Goal: Task Accomplishment & Management: Use online tool/utility

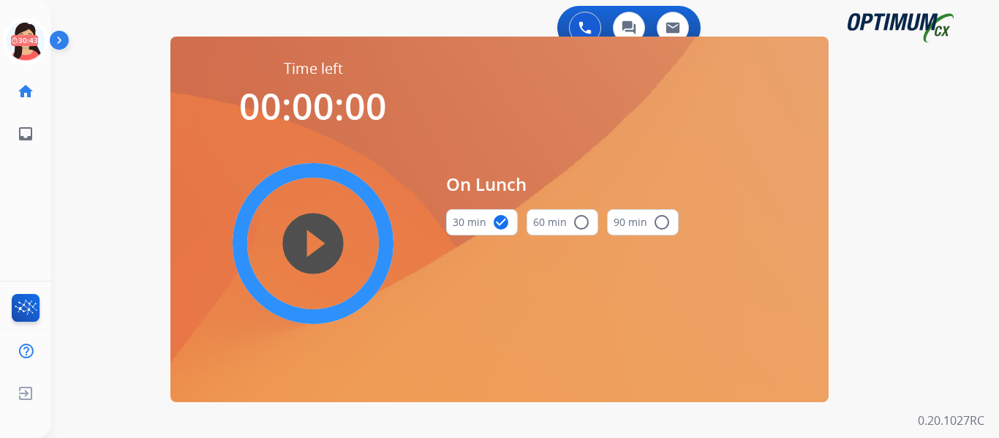
click at [32, 50] on icon at bounding box center [26, 42] width 48 height 48
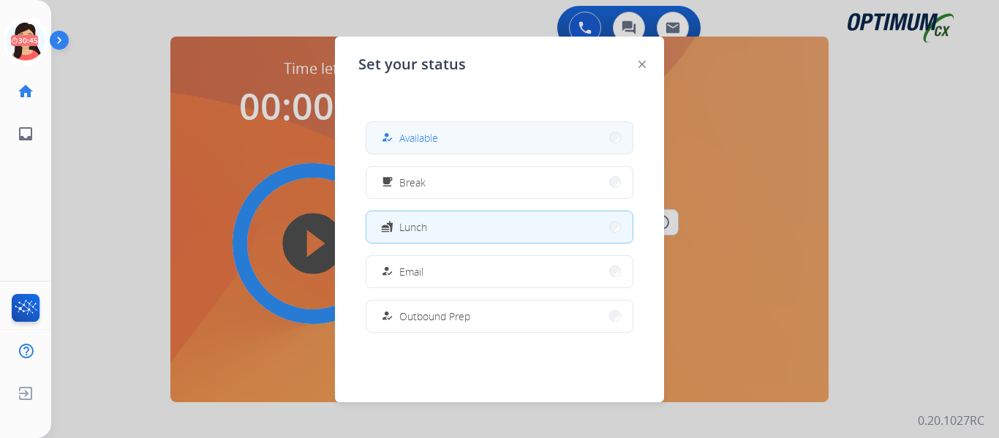
click at [425, 143] on span "Available" at bounding box center [418, 137] width 39 height 15
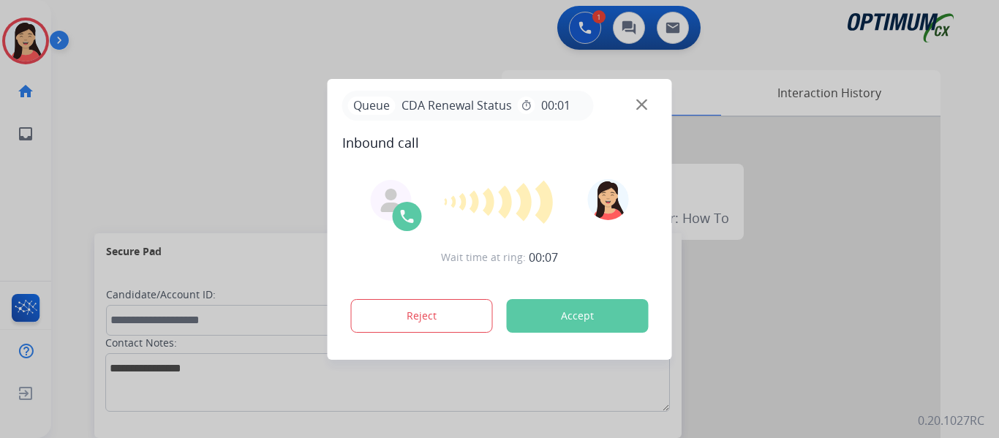
click at [586, 317] on button "Accept" at bounding box center [578, 316] width 142 height 34
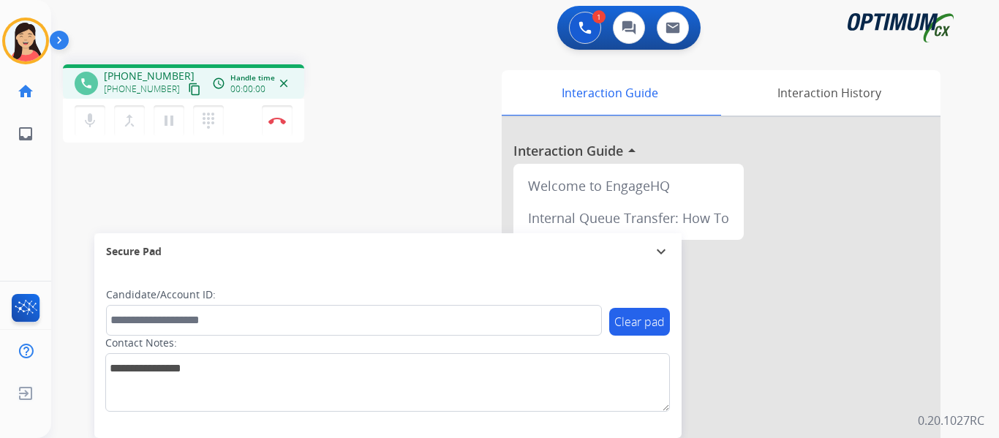
click at [188, 83] on mat-icon "content_copy" at bounding box center [194, 89] width 13 height 13
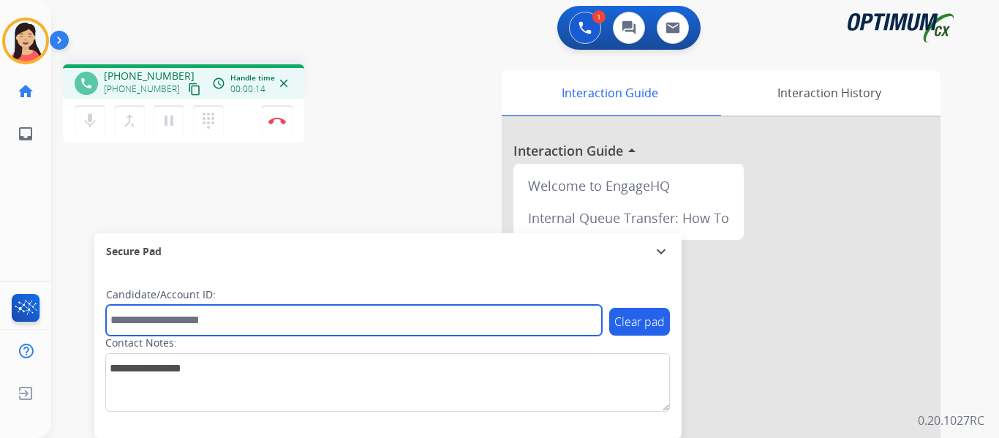
click at [266, 325] on input "text" at bounding box center [354, 320] width 496 height 31
paste input "*******"
type input "*******"
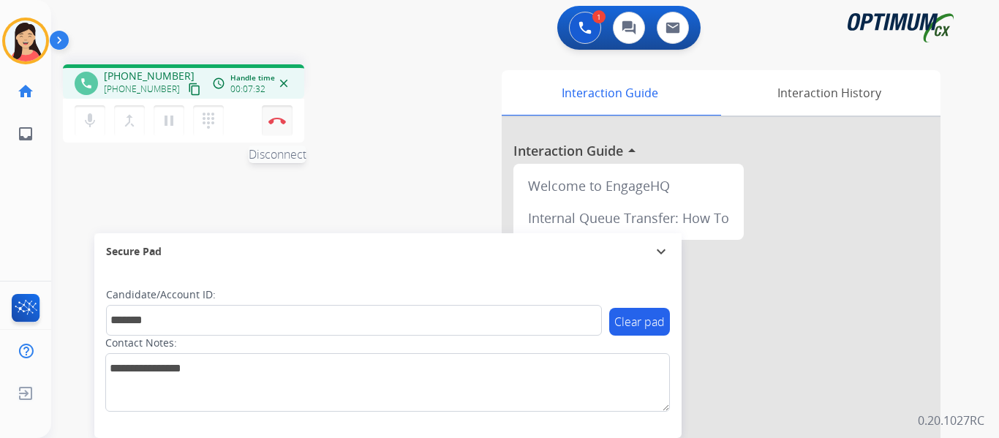
click at [275, 120] on img at bounding box center [277, 120] width 18 height 7
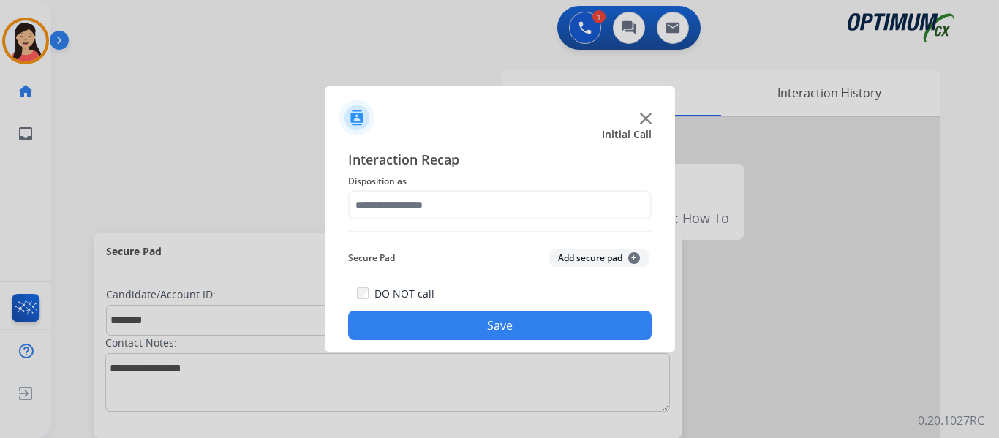
click at [576, 262] on button "Add secure pad +" at bounding box center [598, 258] width 99 height 18
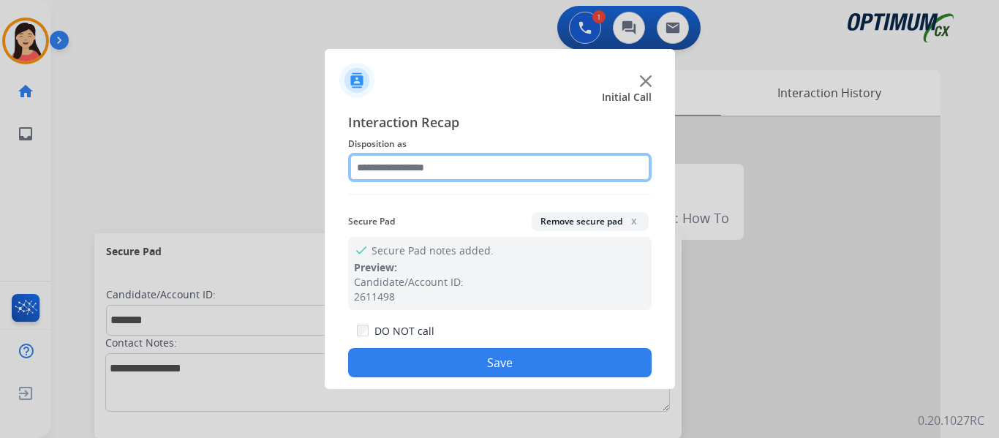
click at [431, 161] on input "text" at bounding box center [499, 167] width 303 height 29
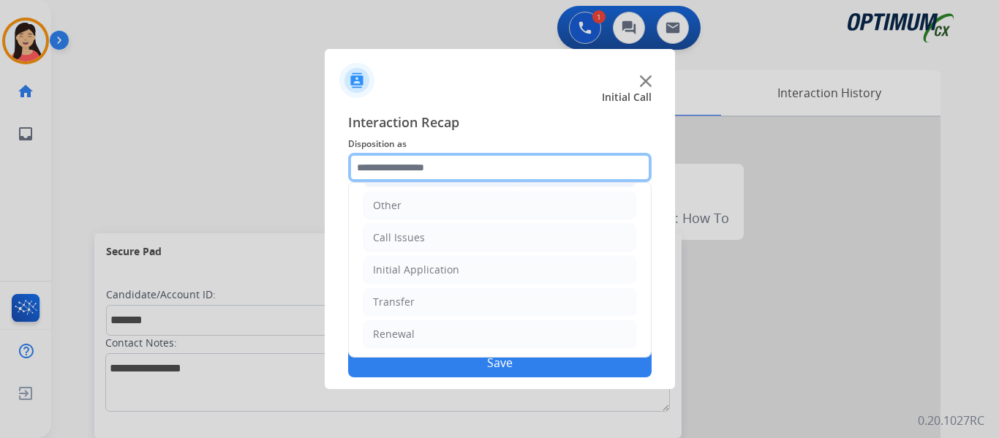
scroll to position [99, 0]
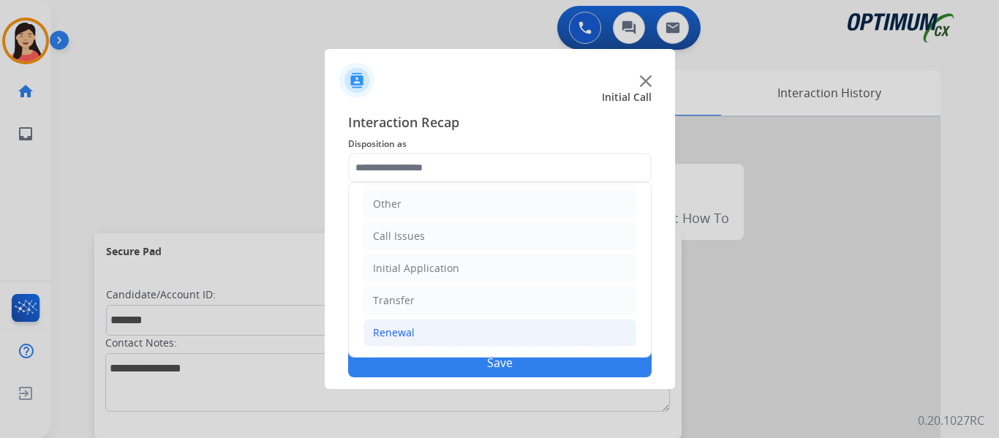
click at [412, 333] on div "Renewal" at bounding box center [394, 332] width 42 height 15
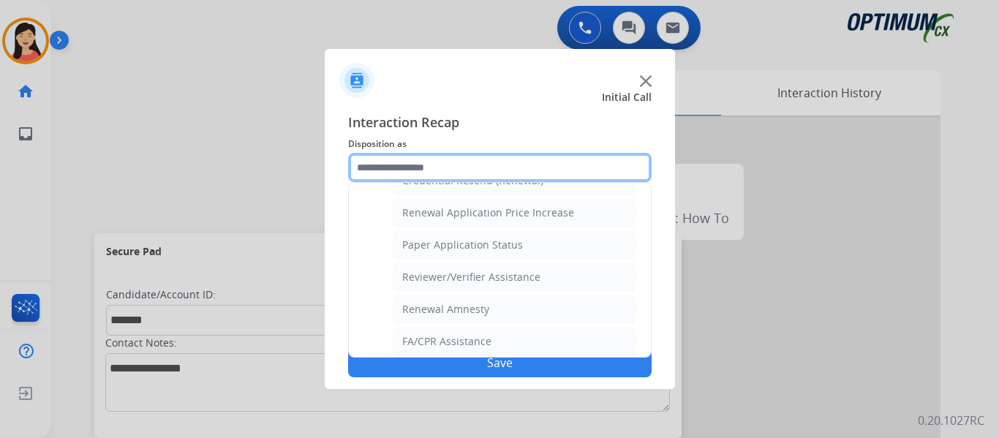
scroll to position [418, 0]
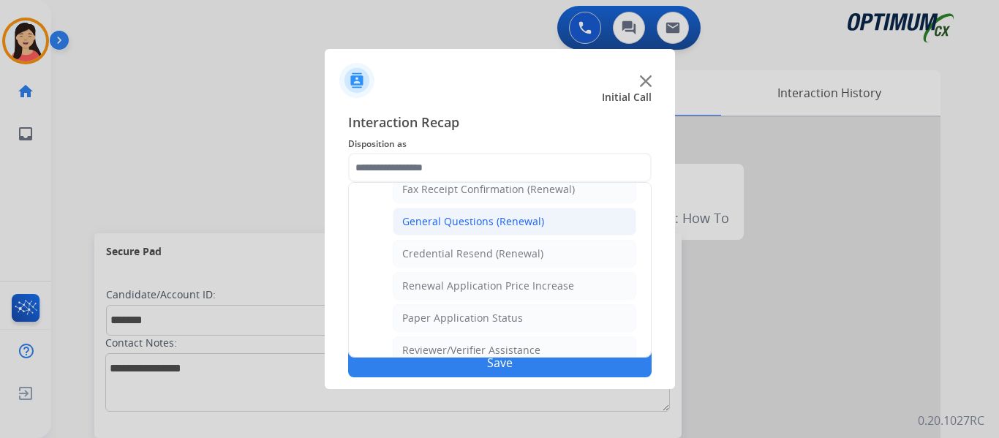
click at [466, 219] on div "General Questions (Renewal)" at bounding box center [473, 221] width 142 height 15
type input "**********"
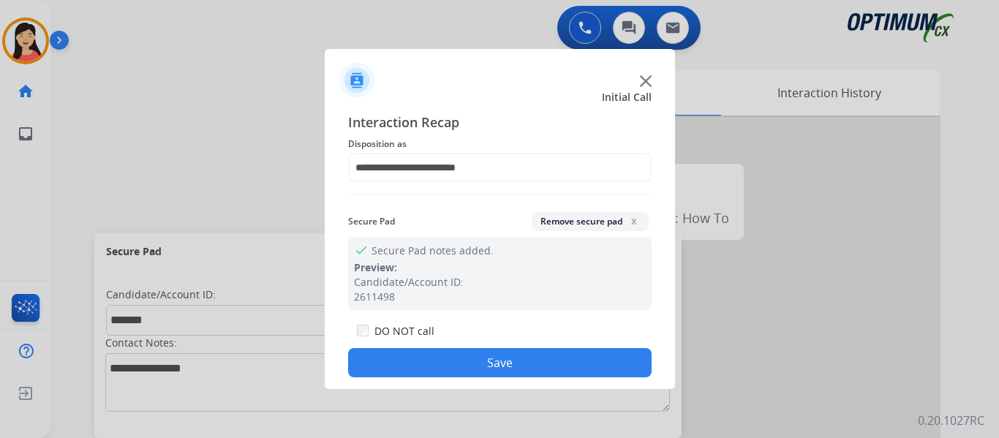
click at [501, 360] on button "Save" at bounding box center [499, 362] width 303 height 29
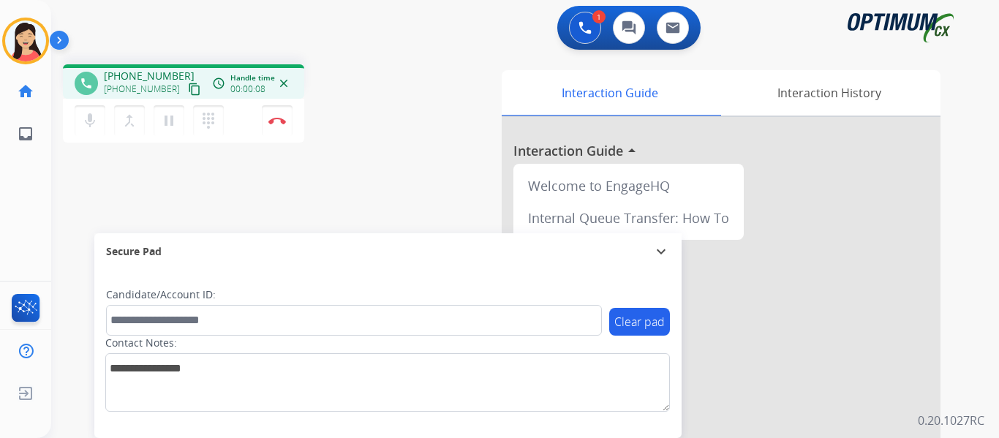
click at [188, 83] on mat-icon "content_copy" at bounding box center [194, 89] width 13 height 13
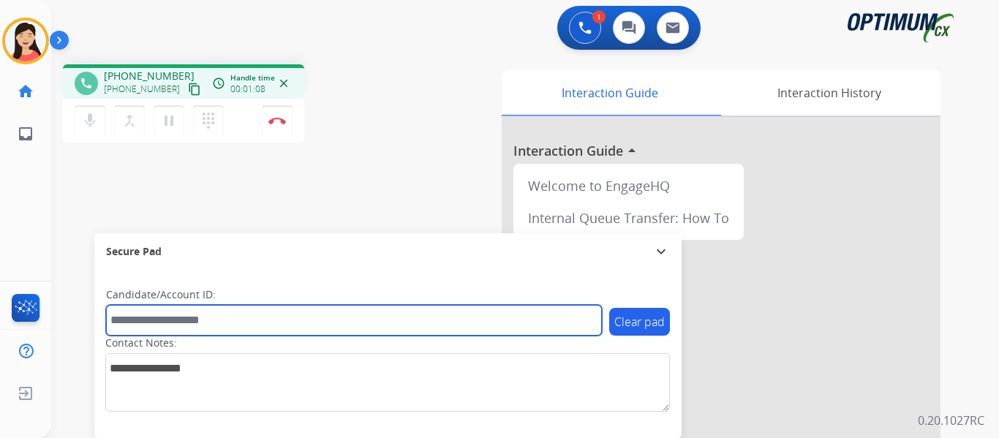
click at [179, 325] on input "text" at bounding box center [354, 320] width 496 height 31
paste input "*******"
type input "*******"
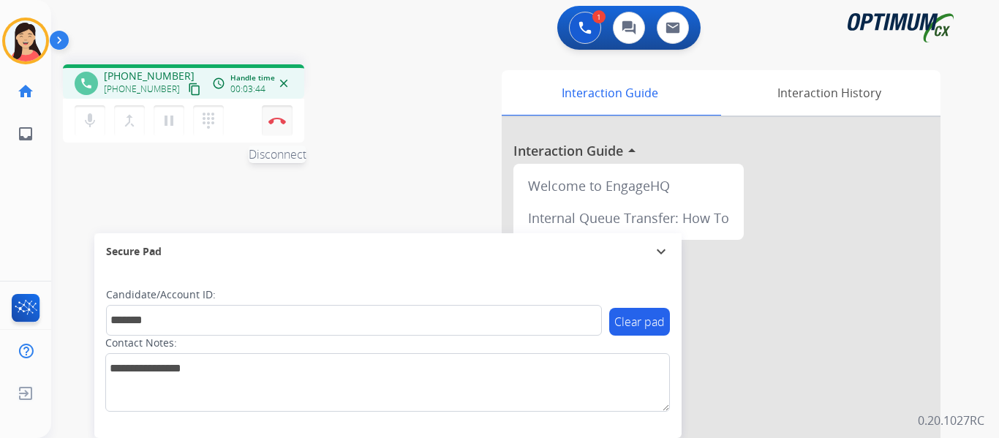
click at [283, 123] on img at bounding box center [277, 120] width 18 height 7
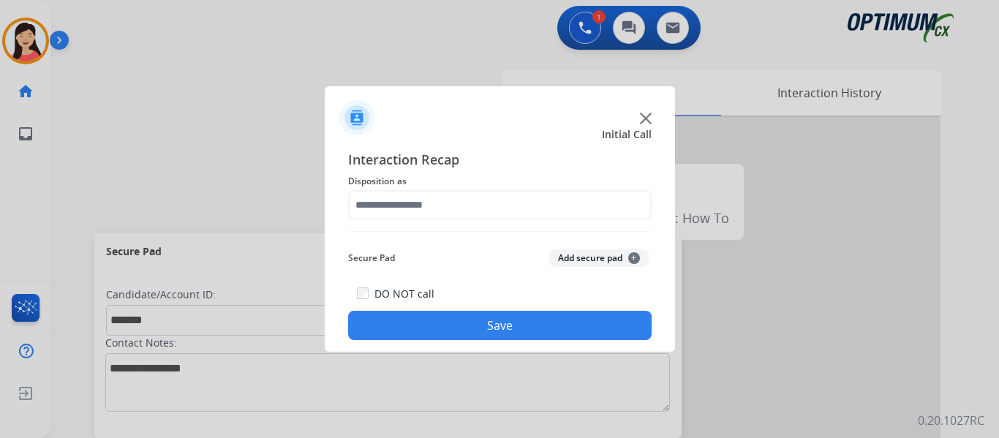
click at [594, 263] on button "Add secure pad +" at bounding box center [598, 258] width 99 height 18
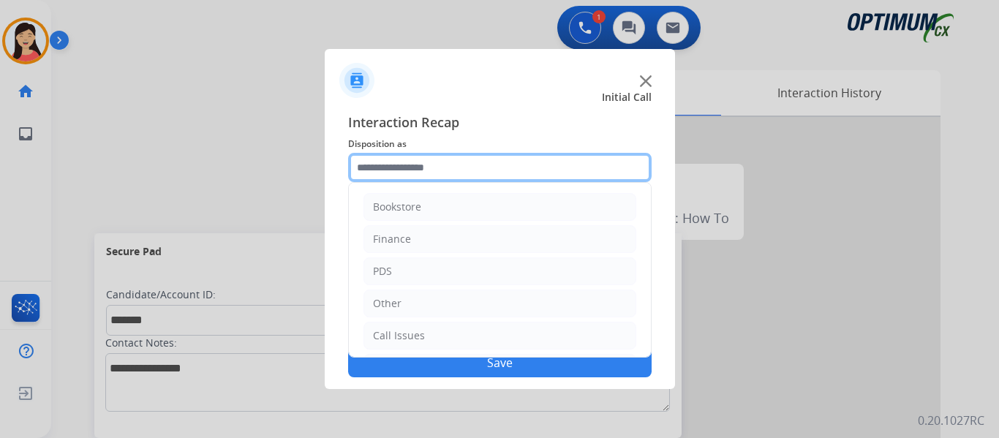
click at [470, 158] on input "text" at bounding box center [499, 167] width 303 height 29
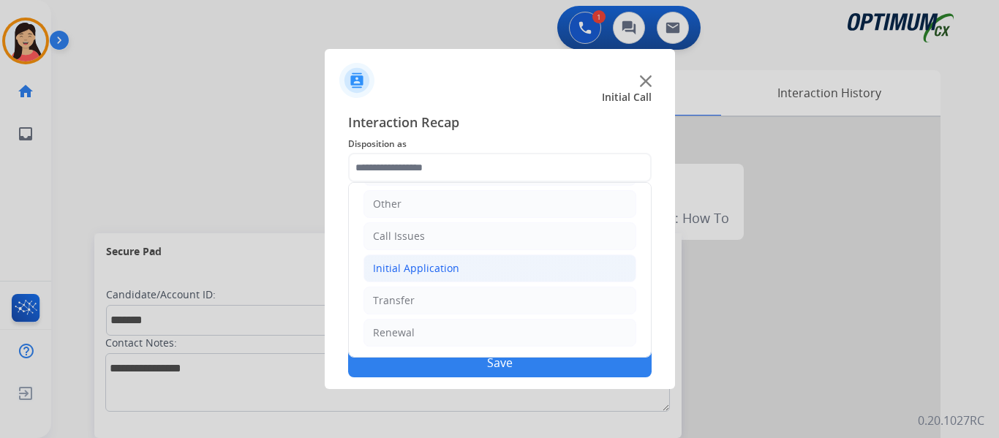
click at [444, 268] on div "Initial Application" at bounding box center [416, 268] width 86 height 15
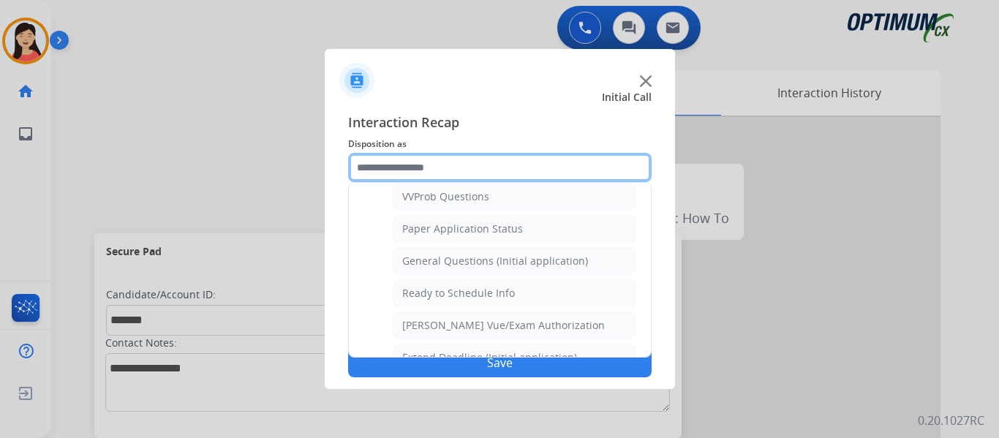
scroll to position [831, 0]
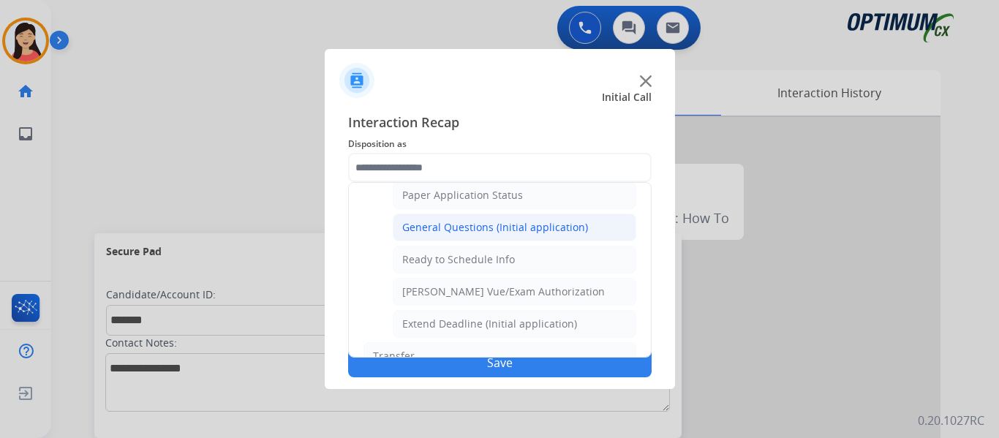
click at [504, 227] on div "General Questions (Initial application)" at bounding box center [495, 227] width 186 height 15
type input "**********"
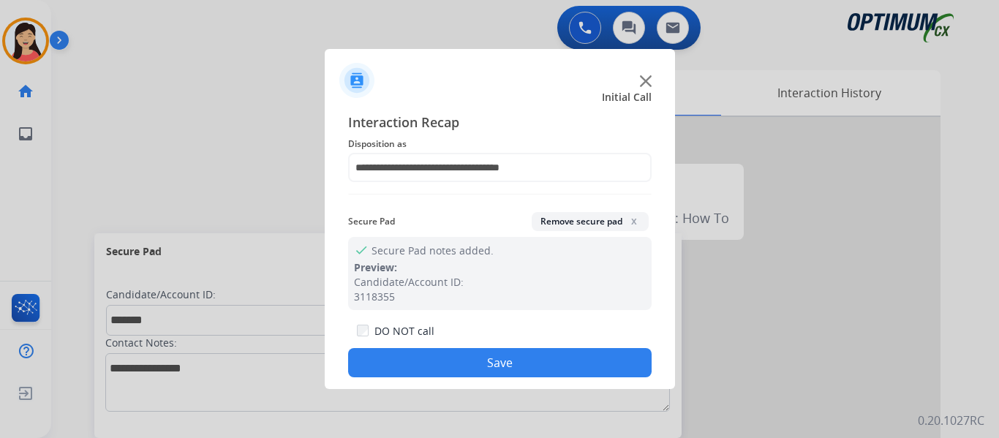
click at [510, 357] on button "Save" at bounding box center [499, 362] width 303 height 29
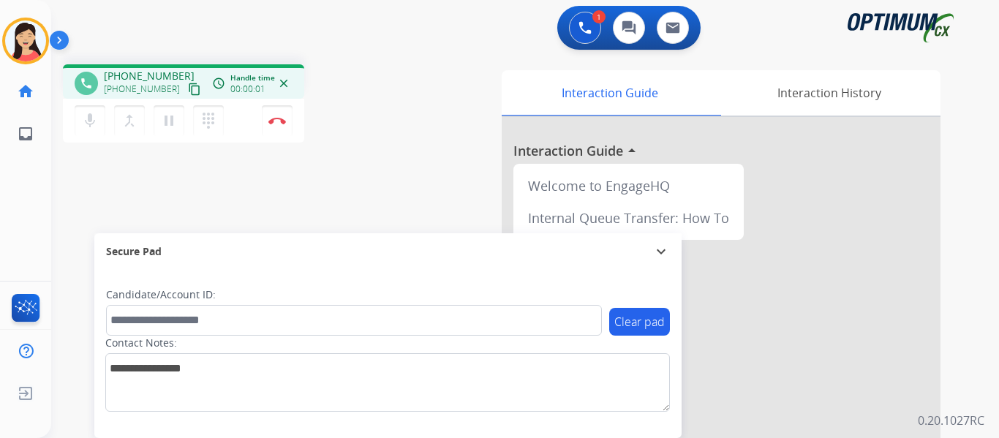
click at [188, 91] on mat-icon "content_copy" at bounding box center [194, 89] width 13 height 13
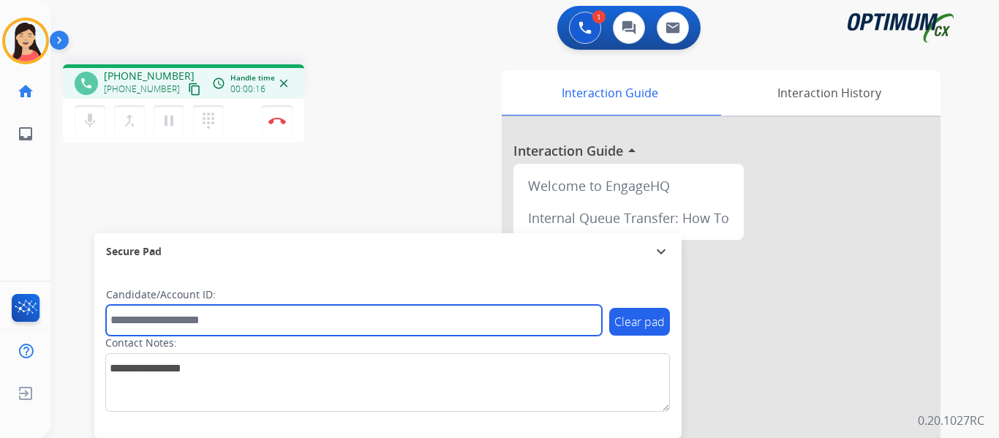
click at [322, 325] on input "text" at bounding box center [354, 320] width 496 height 31
paste input "*******"
type input "*******"
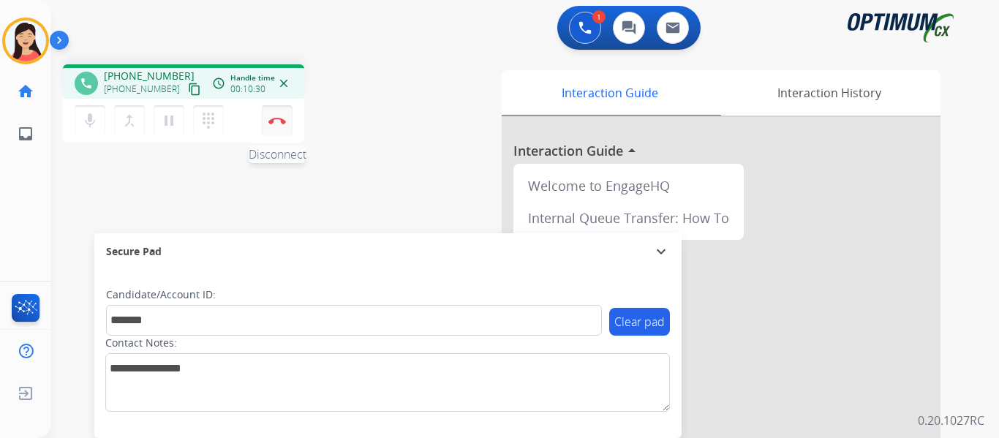
click at [280, 116] on button "Disconnect" at bounding box center [277, 120] width 31 height 31
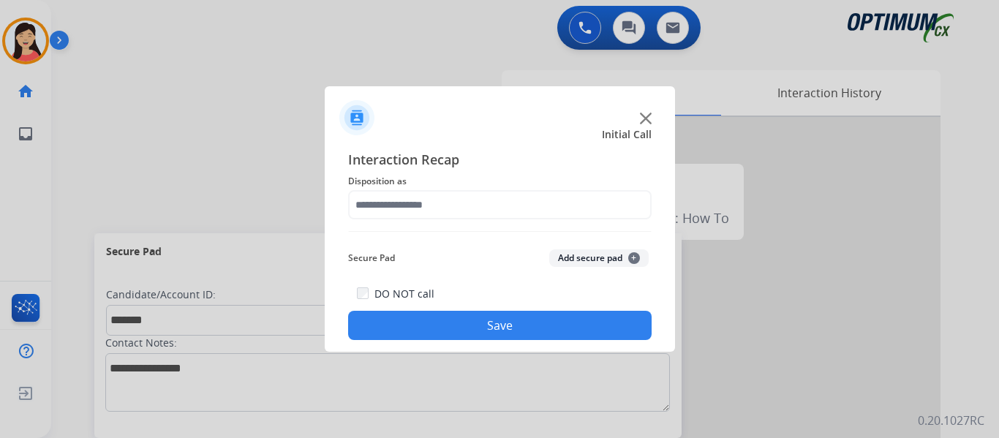
click at [601, 254] on button "Add secure pad +" at bounding box center [598, 258] width 99 height 18
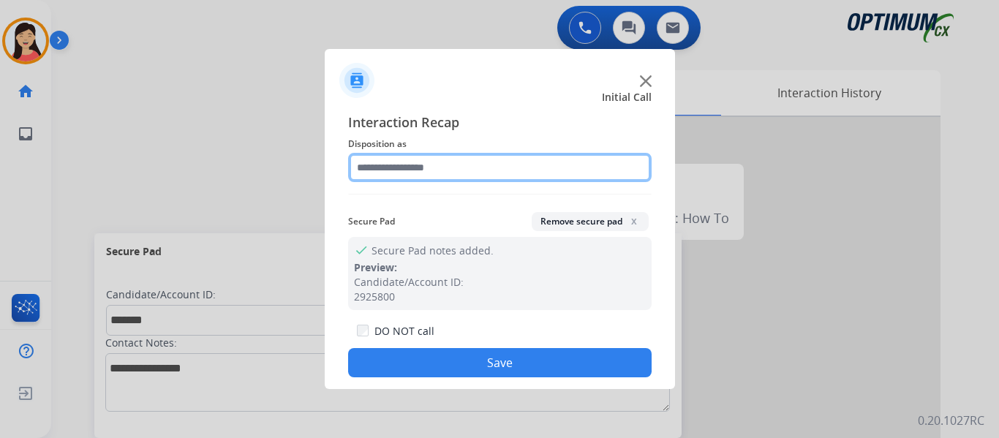
click at [406, 162] on input "text" at bounding box center [499, 167] width 303 height 29
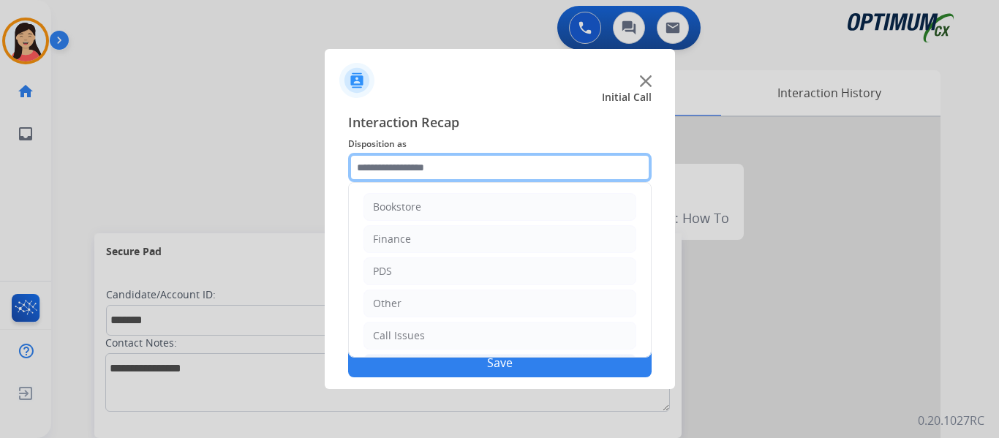
scroll to position [99, 0]
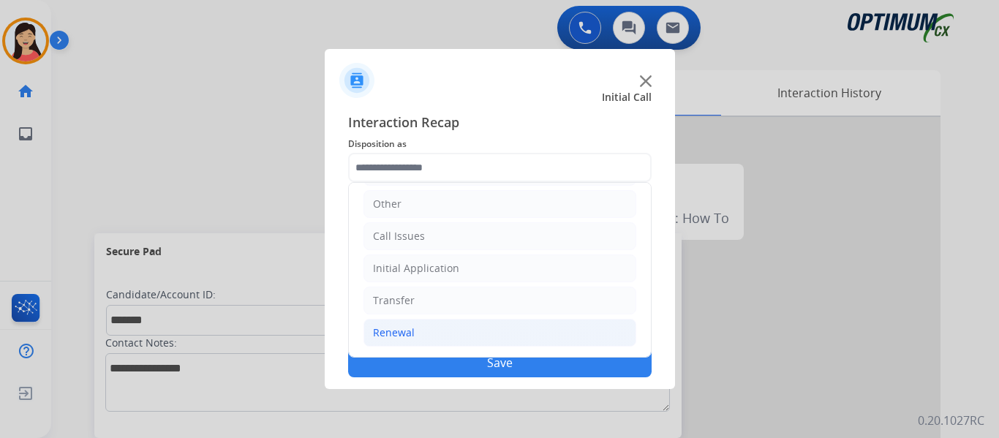
click at [402, 333] on div "Renewal" at bounding box center [394, 332] width 42 height 15
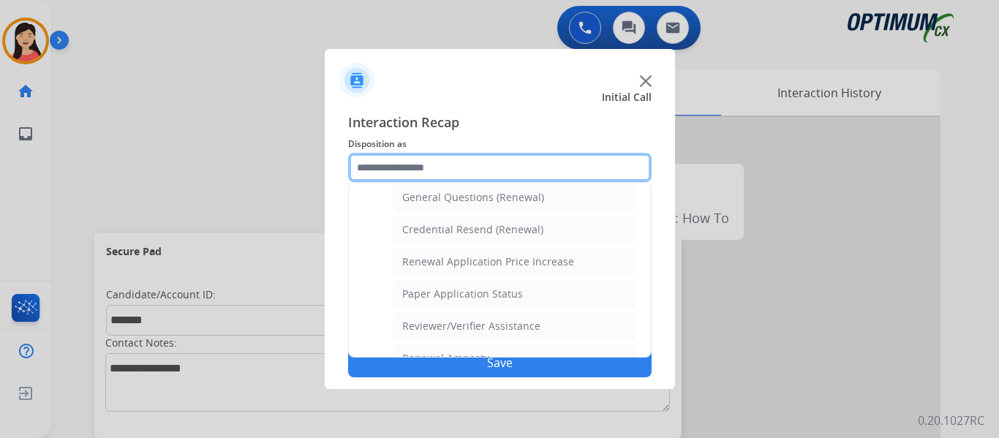
scroll to position [418, 0]
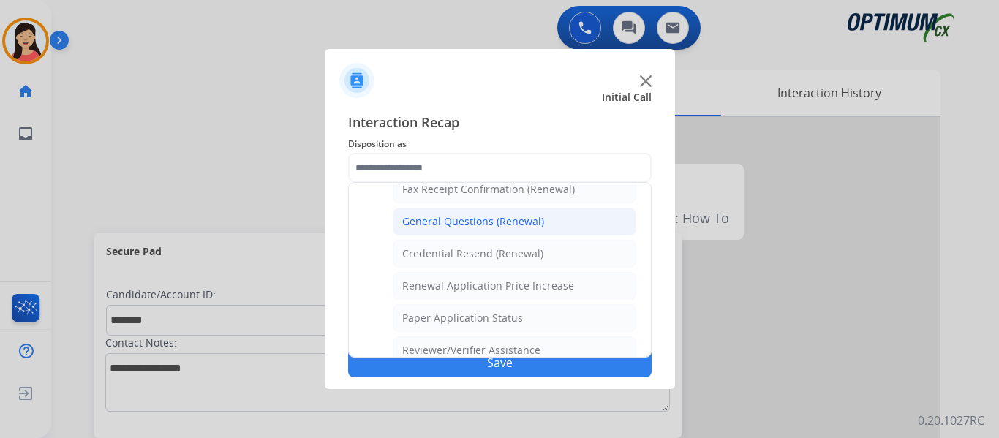
click at [474, 221] on div "General Questions (Renewal)" at bounding box center [473, 221] width 142 height 15
type input "**********"
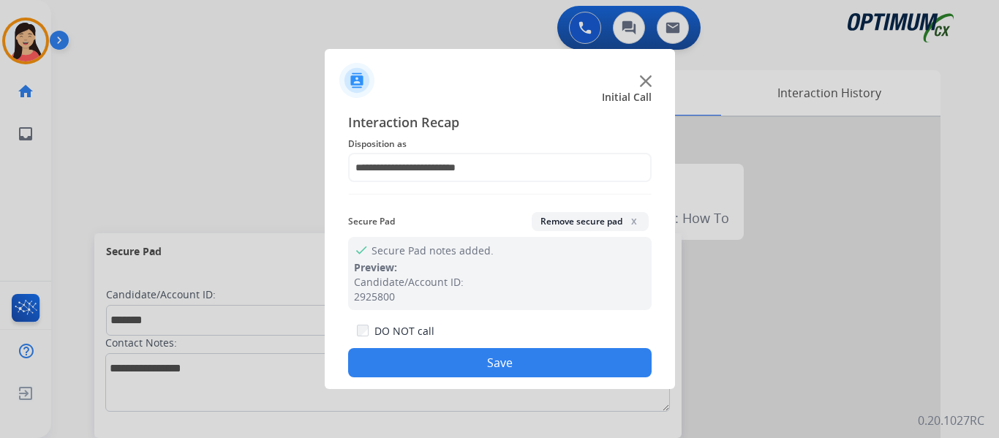
click at [516, 363] on button "Save" at bounding box center [499, 362] width 303 height 29
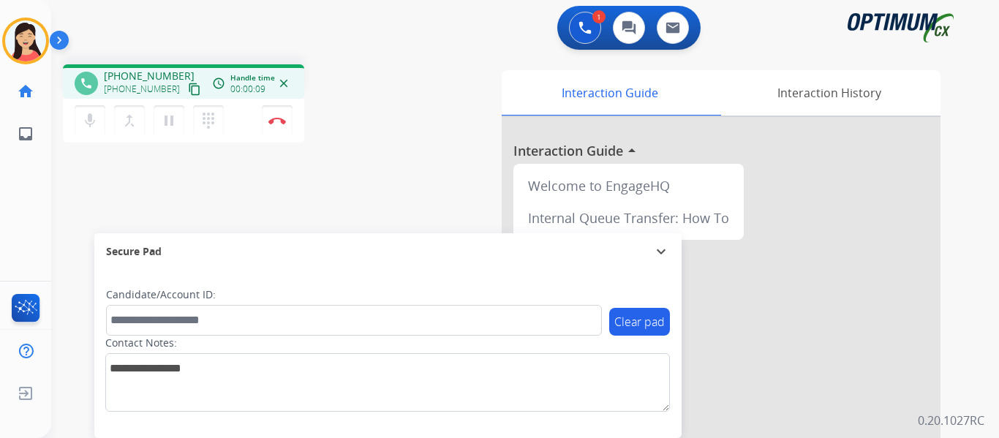
click at [186, 82] on button "content_copy" at bounding box center [195, 89] width 18 height 18
click at [268, 117] on button "Disconnect" at bounding box center [277, 120] width 31 height 31
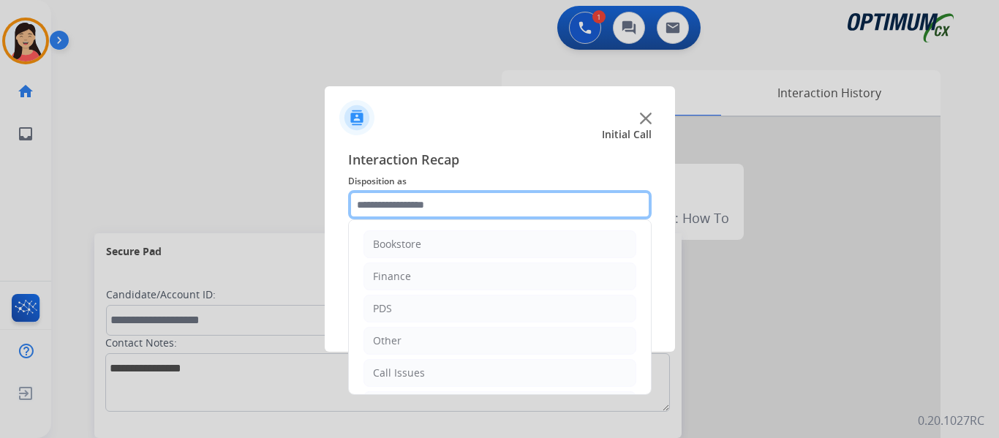
click at [482, 203] on input "text" at bounding box center [499, 204] width 303 height 29
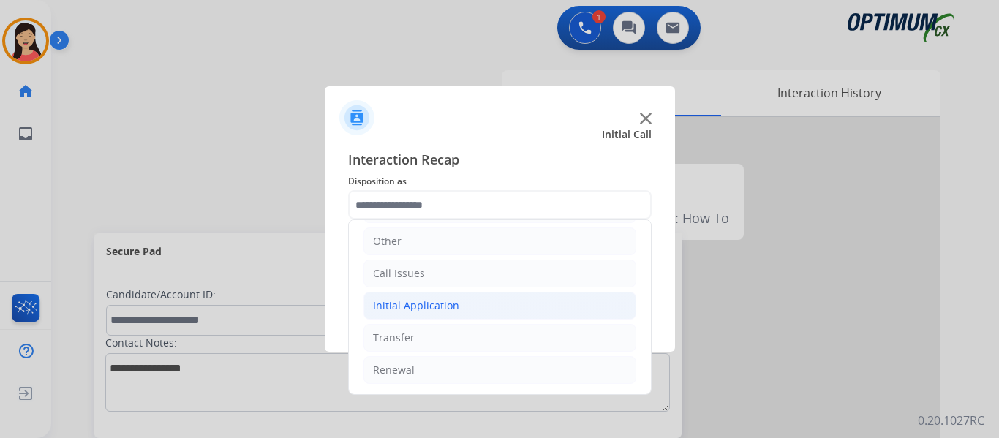
click at [452, 311] on div "Initial Application" at bounding box center [416, 305] width 86 height 15
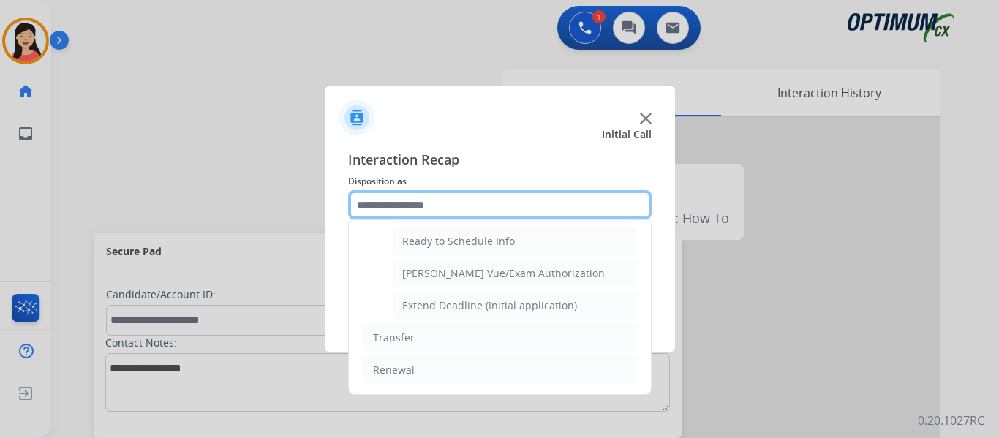
scroll to position [813, 0]
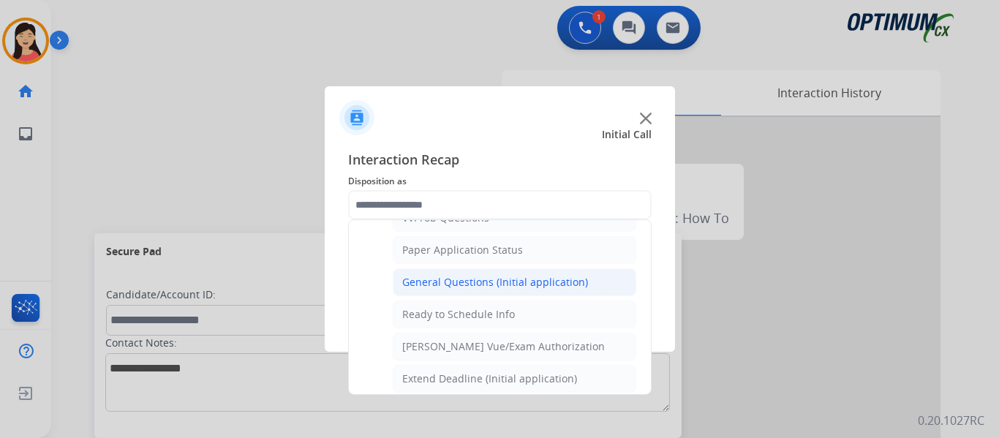
click at [477, 290] on div "General Questions (Initial application)" at bounding box center [495, 282] width 186 height 15
type input "**********"
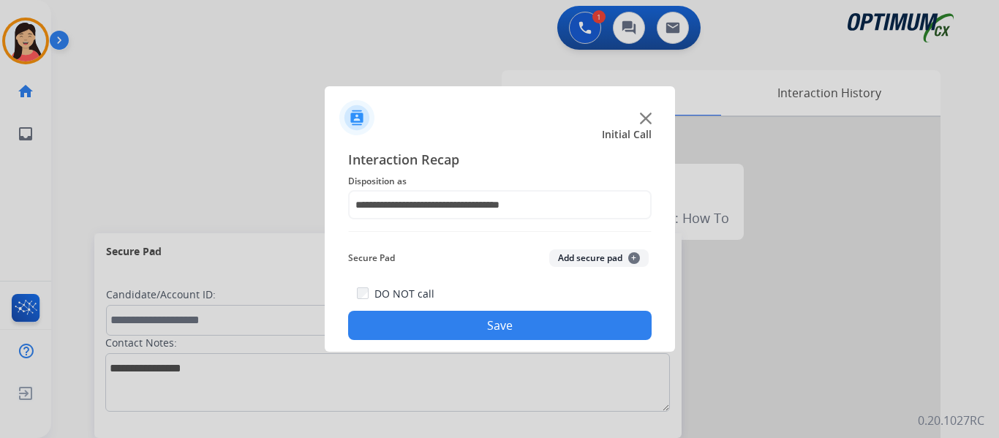
click at [560, 330] on button "Save" at bounding box center [499, 325] width 303 height 29
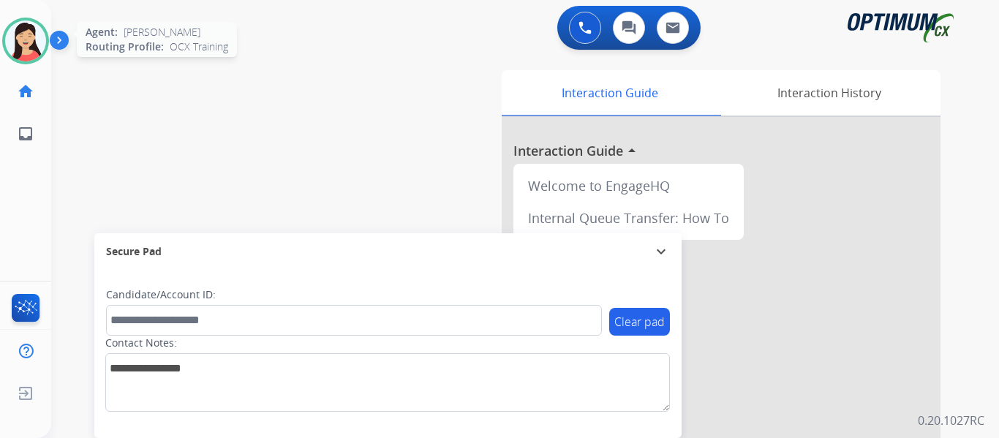
click at [12, 30] on img at bounding box center [25, 40] width 41 height 41
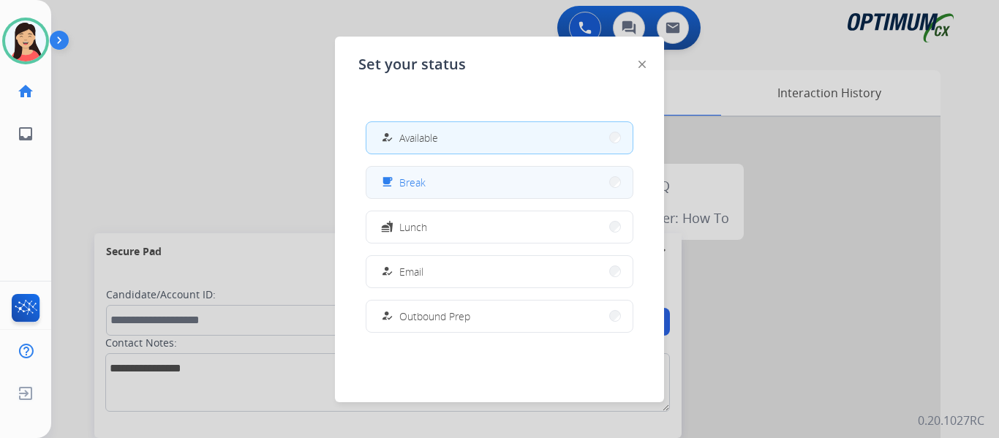
click at [483, 189] on button "free_breakfast Break" at bounding box center [499, 182] width 266 height 31
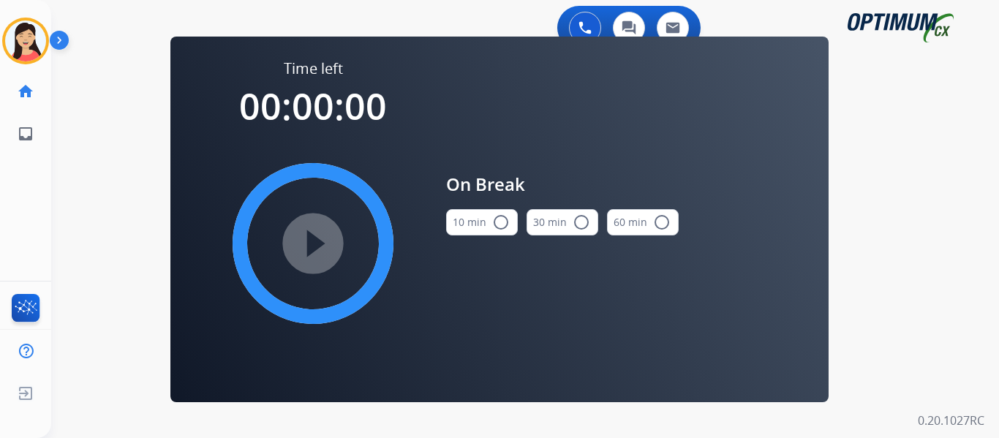
click at [469, 223] on button "10 min radio_button_unchecked" at bounding box center [482, 222] width 72 height 26
click at [322, 235] on mat-icon "play_circle_filled" at bounding box center [313, 244] width 18 height 18
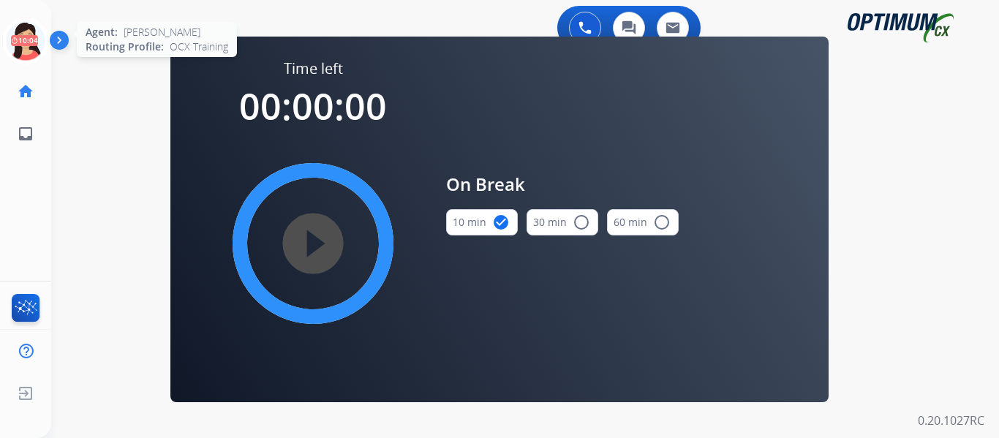
click at [17, 32] on icon at bounding box center [26, 42] width 48 height 48
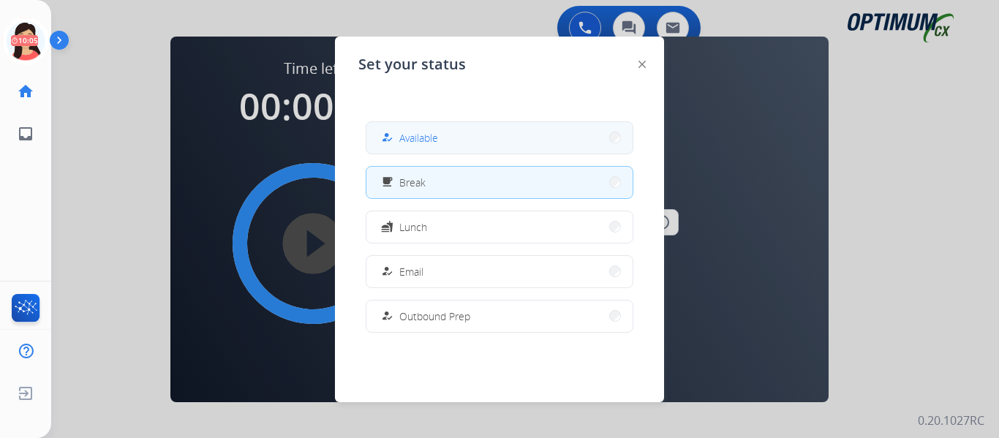
click at [445, 141] on button "how_to_reg Available" at bounding box center [499, 137] width 266 height 31
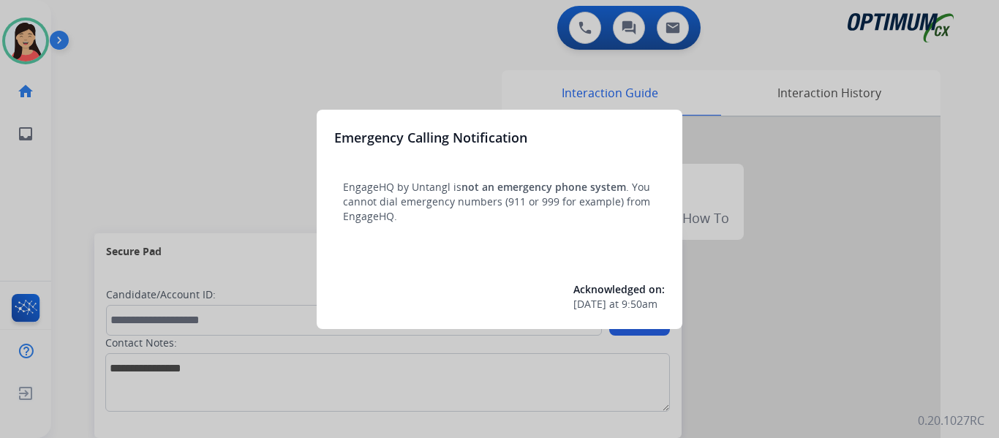
click at [235, 143] on div at bounding box center [499, 219] width 999 height 438
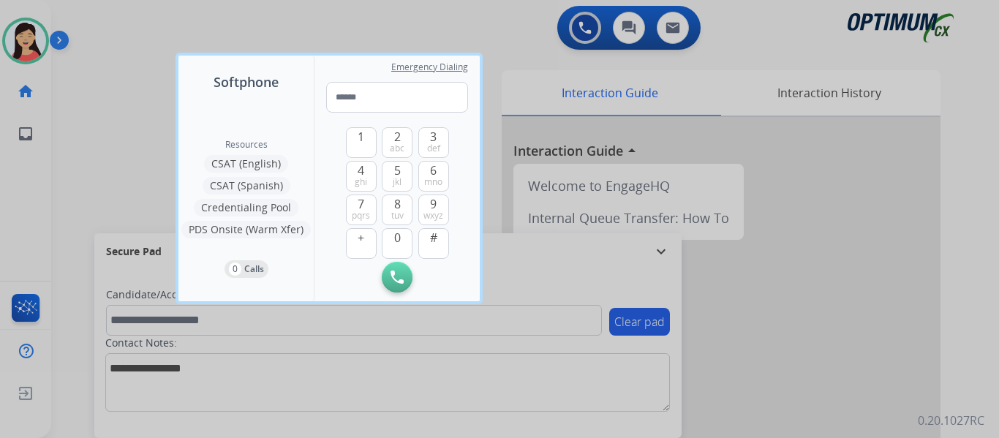
click at [124, 83] on div at bounding box center [499, 219] width 999 height 438
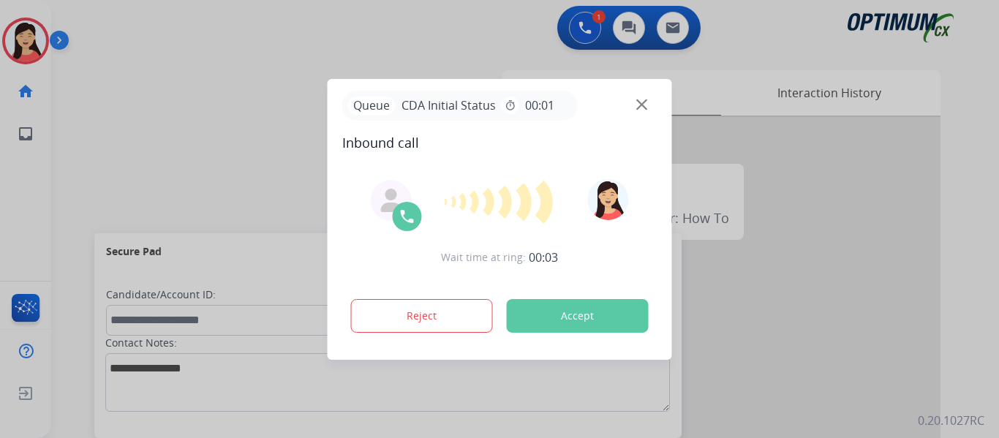
click at [548, 322] on button "Accept" at bounding box center [578, 316] width 142 height 34
click at [568, 311] on button "Accept" at bounding box center [578, 316] width 142 height 34
click at [553, 312] on button "Accept" at bounding box center [578, 316] width 142 height 34
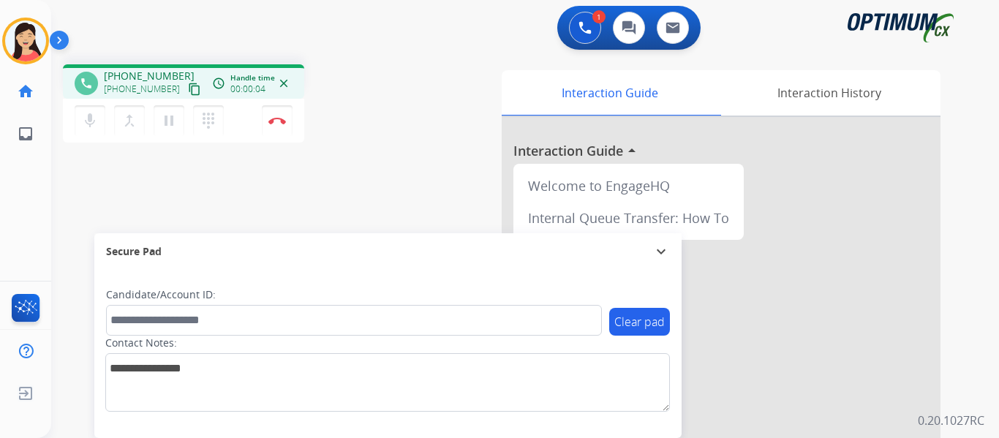
click at [188, 88] on mat-icon "content_copy" at bounding box center [194, 89] width 13 height 13
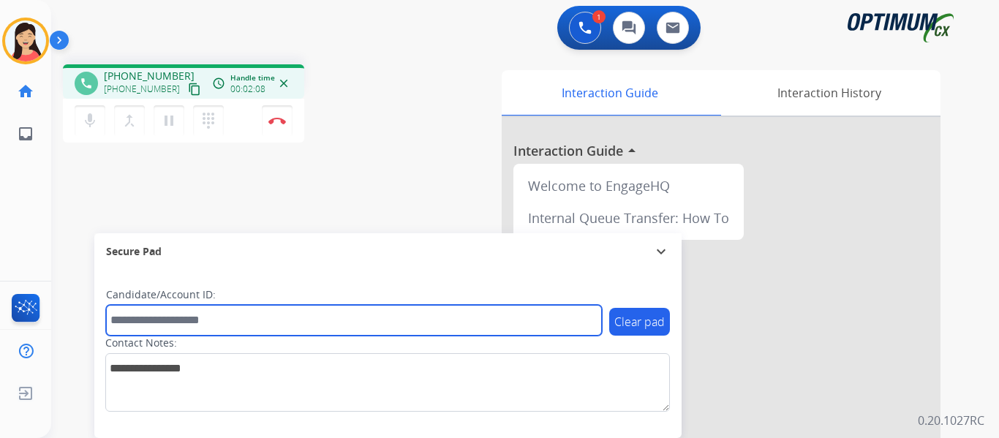
click at [303, 319] on input "text" at bounding box center [354, 320] width 496 height 31
paste input "*******"
type input "*******"
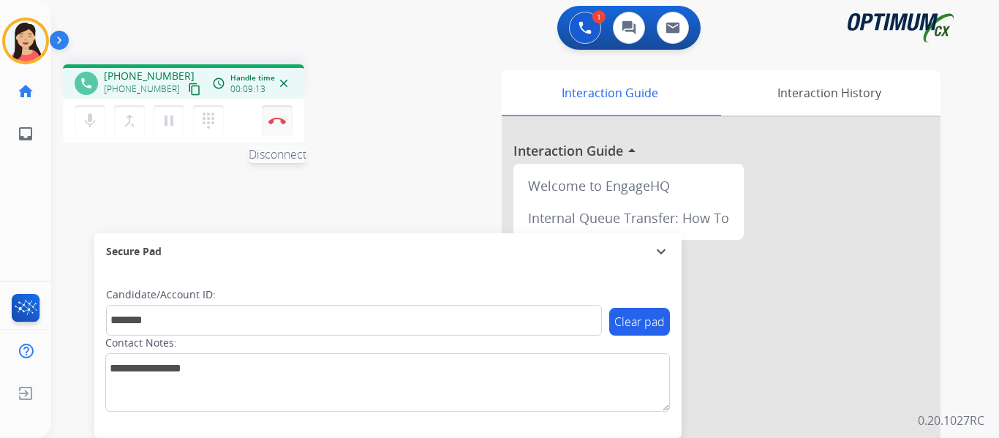
click at [284, 116] on button "Disconnect" at bounding box center [277, 120] width 31 height 31
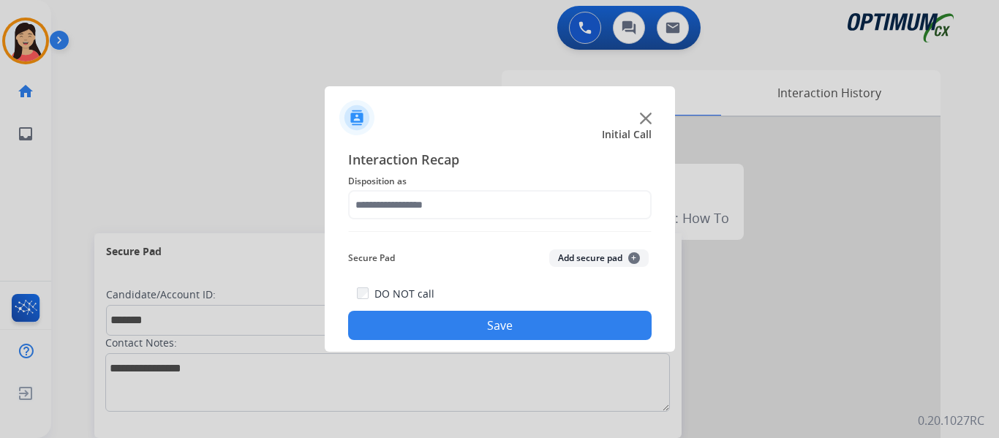
click at [557, 250] on button "Add secure pad +" at bounding box center [598, 258] width 99 height 18
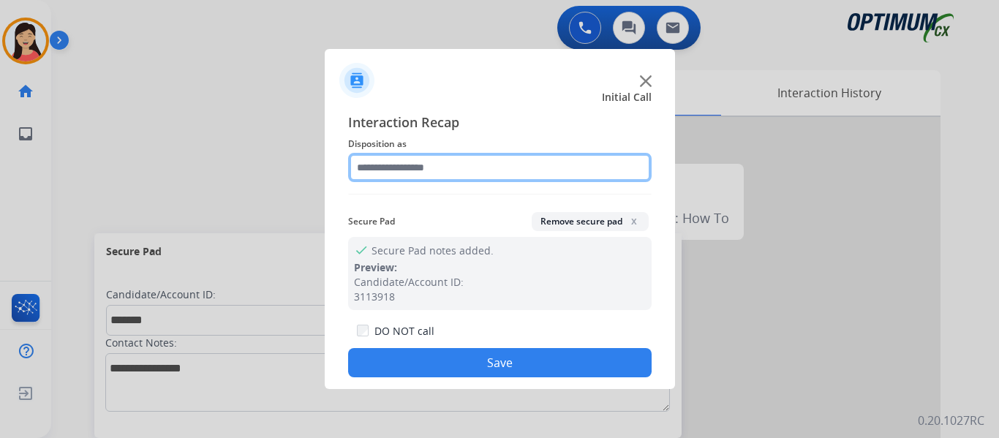
click at [444, 173] on input "text" at bounding box center [499, 167] width 303 height 29
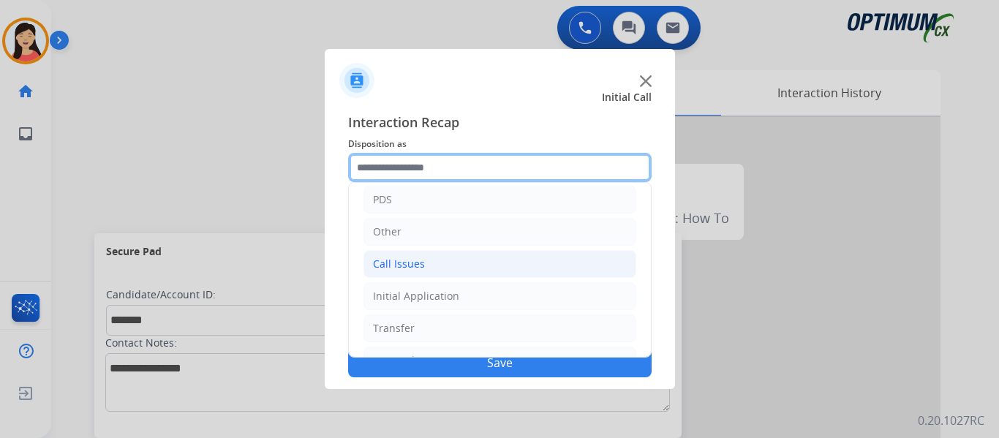
scroll to position [99, 0]
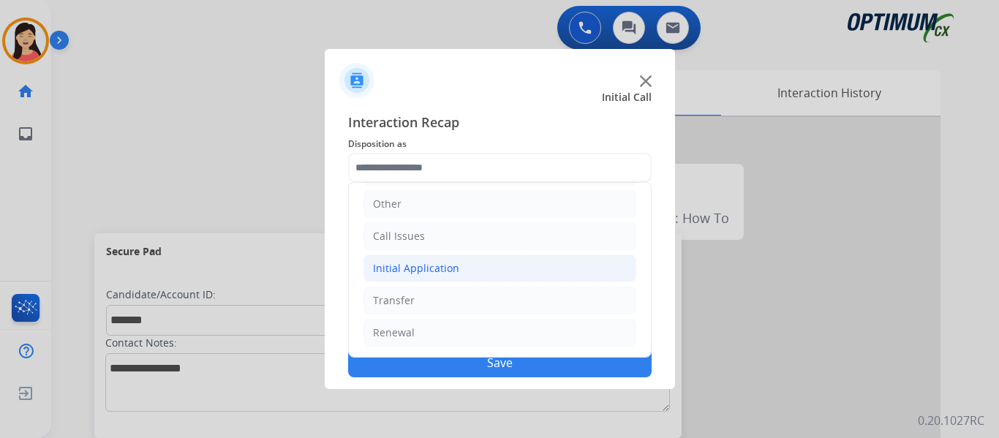
click at [409, 270] on div "Initial Application" at bounding box center [416, 268] width 86 height 15
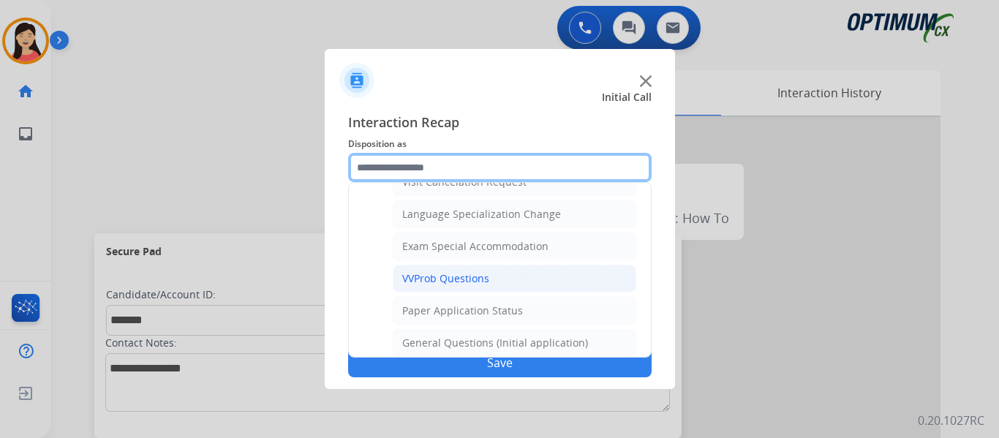
scroll to position [757, 0]
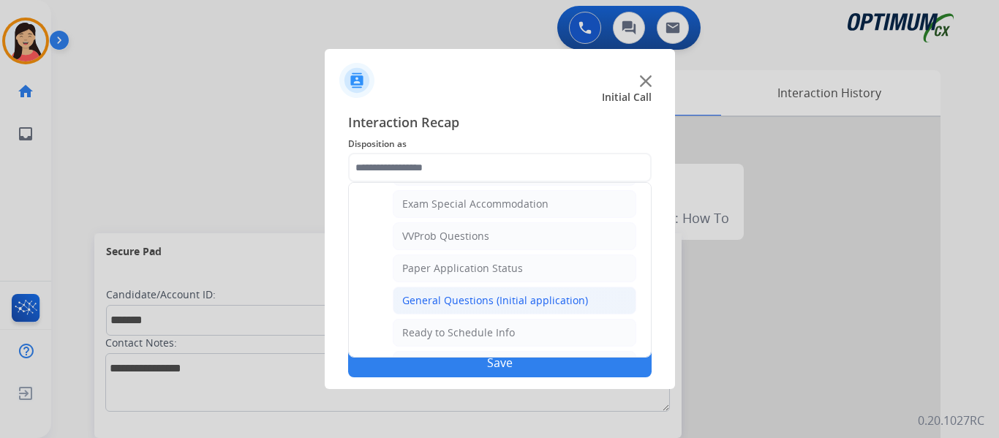
click at [500, 295] on div "General Questions (Initial application)" at bounding box center [495, 300] width 186 height 15
type input "**********"
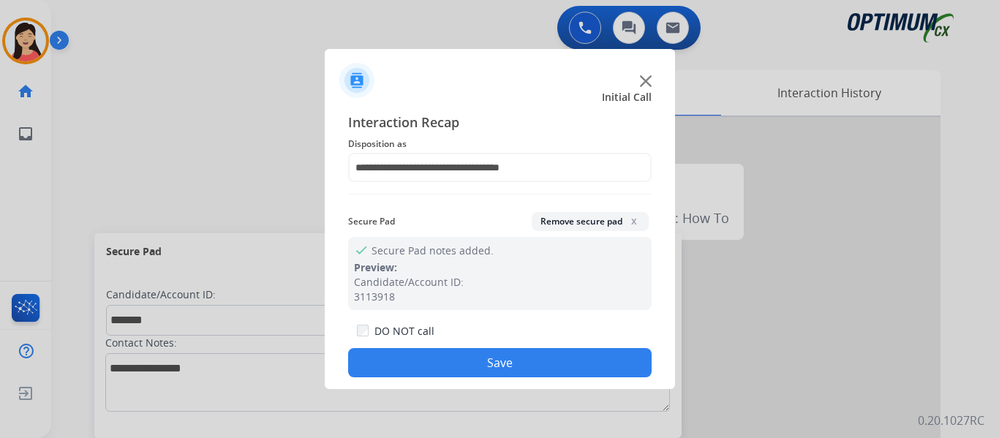
click at [557, 373] on button "Save" at bounding box center [499, 362] width 303 height 29
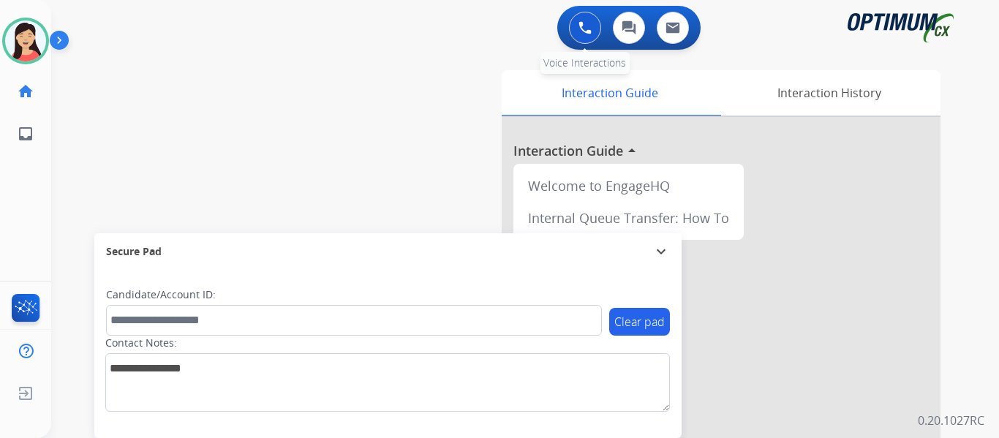
click at [584, 37] on button at bounding box center [585, 28] width 32 height 32
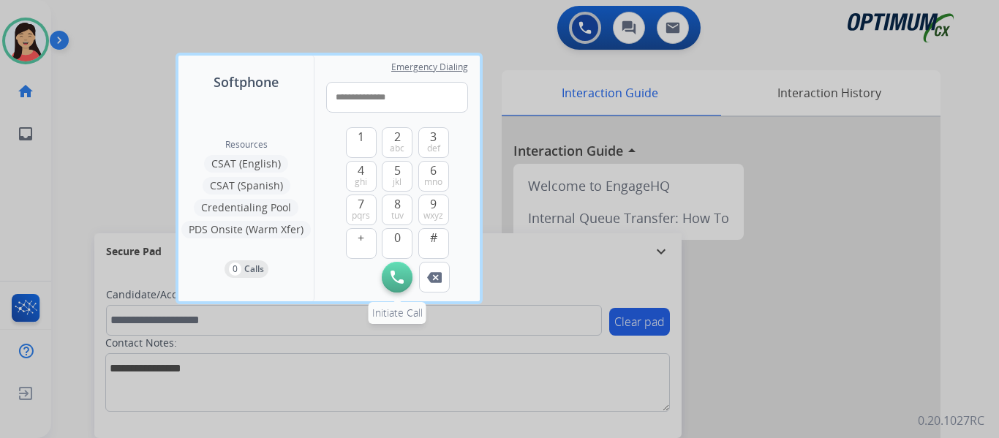
type input "**********"
click at [396, 273] on img at bounding box center [396, 276] width 13 height 13
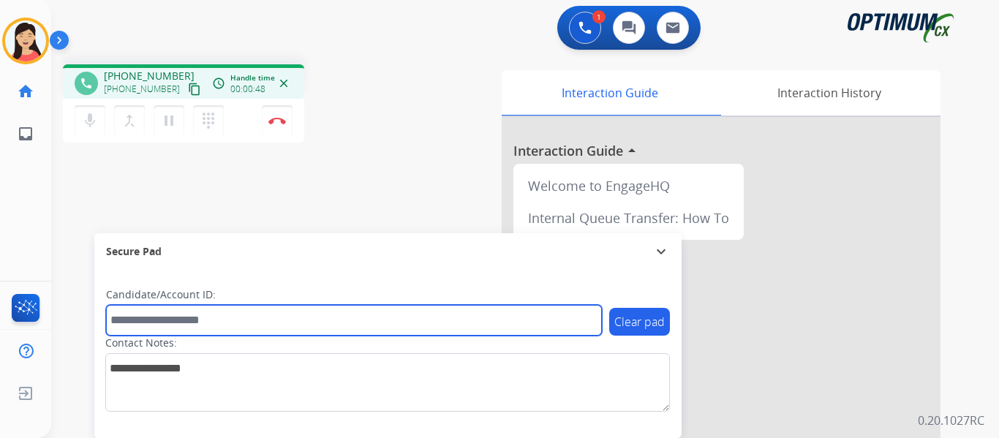
click at [382, 318] on input "text" at bounding box center [354, 320] width 496 height 31
paste input "*******"
type input "*******"
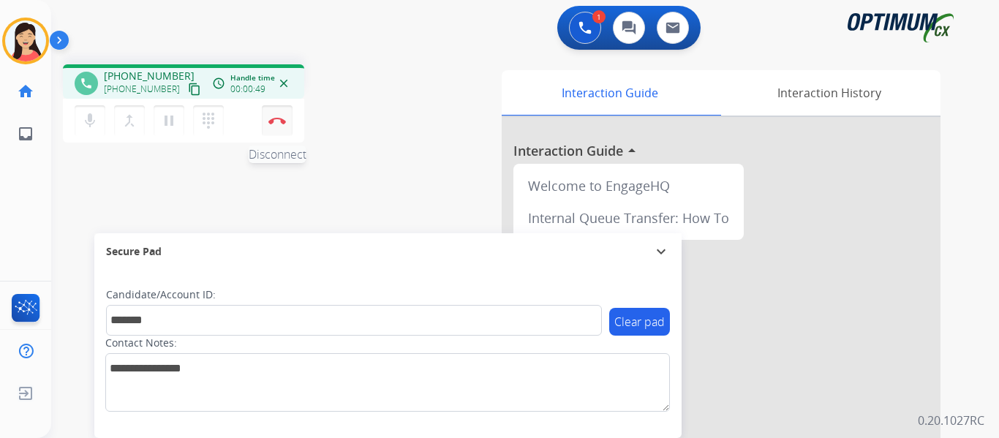
click at [270, 116] on button "Disconnect" at bounding box center [277, 120] width 31 height 31
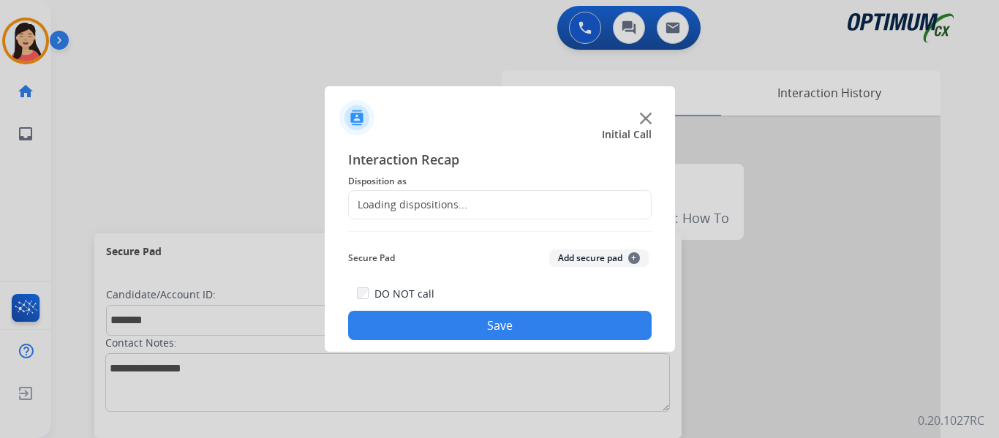
click at [562, 255] on button "Add secure pad +" at bounding box center [598, 258] width 99 height 18
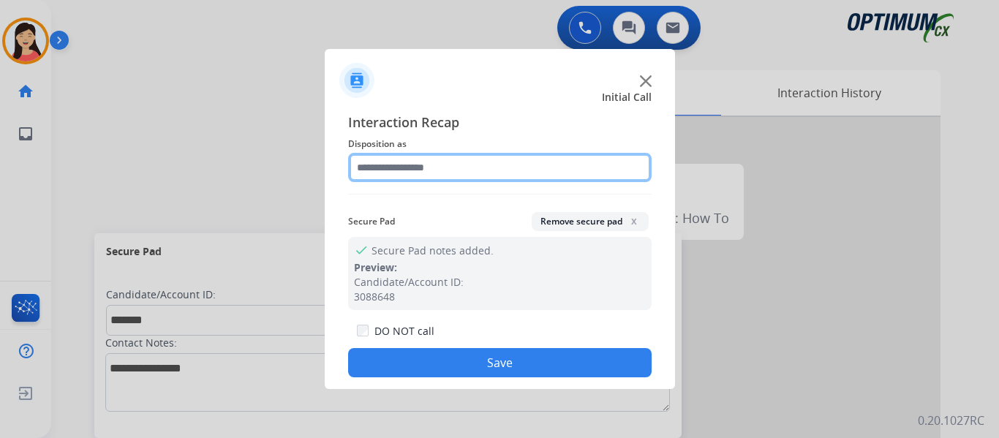
click at [428, 163] on input "text" at bounding box center [499, 167] width 303 height 29
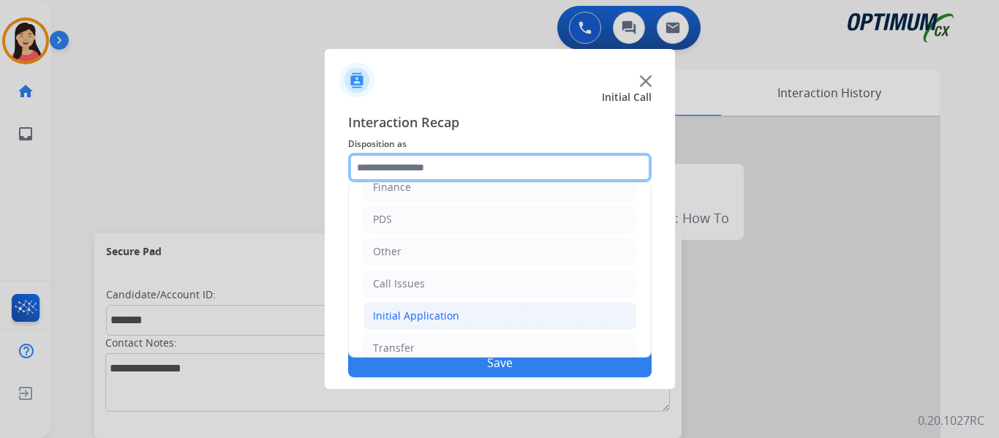
scroll to position [26, 0]
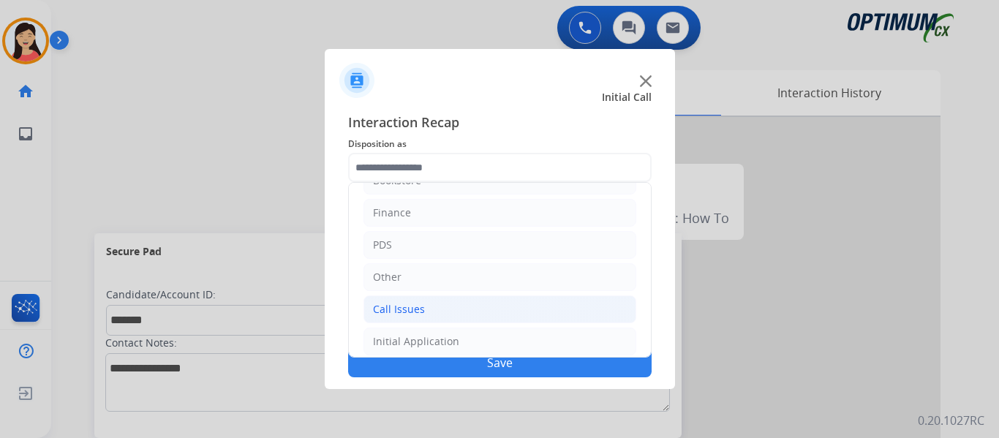
click at [405, 313] on div "Call Issues" at bounding box center [399, 309] width 52 height 15
click at [443, 342] on div "Voicemail" at bounding box center [425, 341] width 47 height 15
type input "*********"
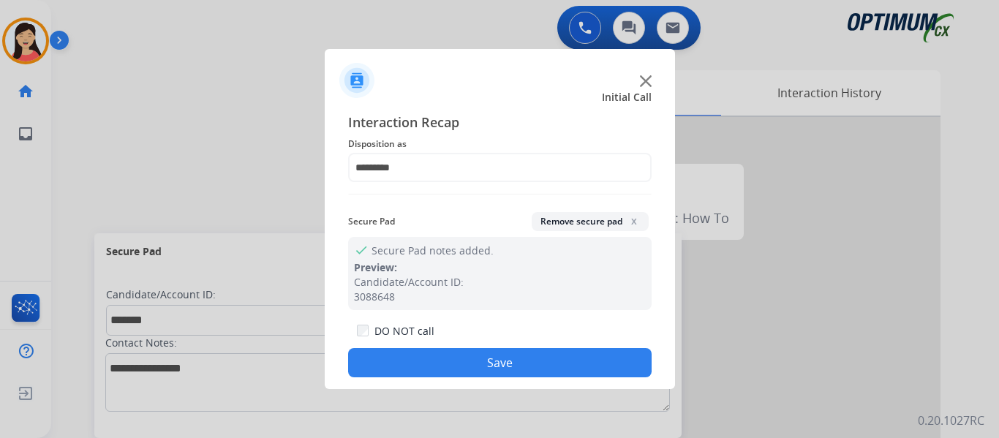
click at [467, 355] on button "Save" at bounding box center [499, 362] width 303 height 29
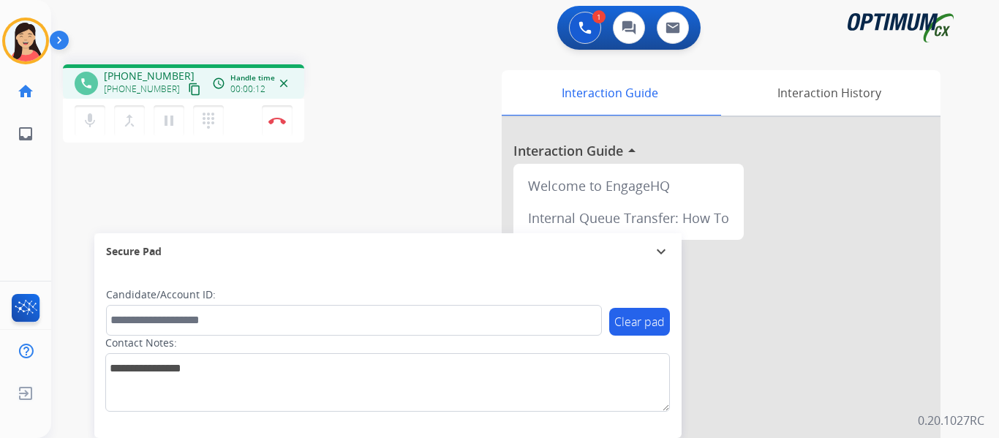
click at [188, 90] on mat-icon "content_copy" at bounding box center [194, 89] width 13 height 13
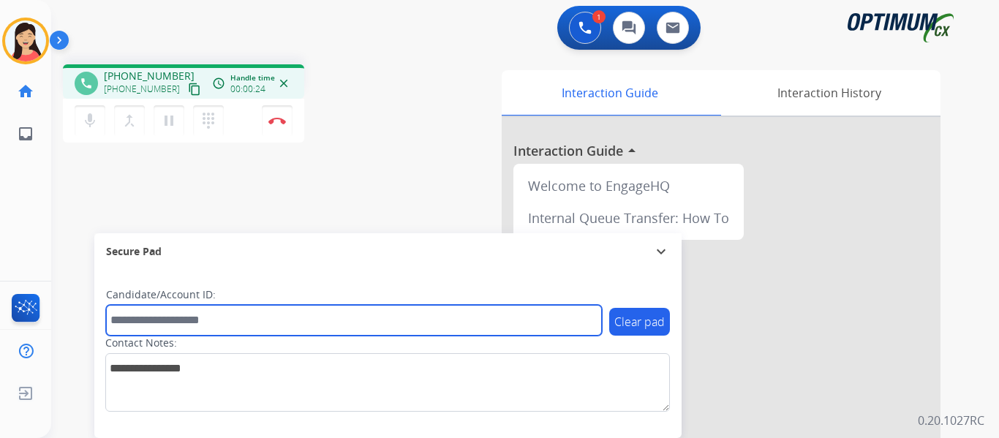
click at [401, 313] on input "text" at bounding box center [354, 320] width 496 height 31
paste input "*******"
type input "*******"
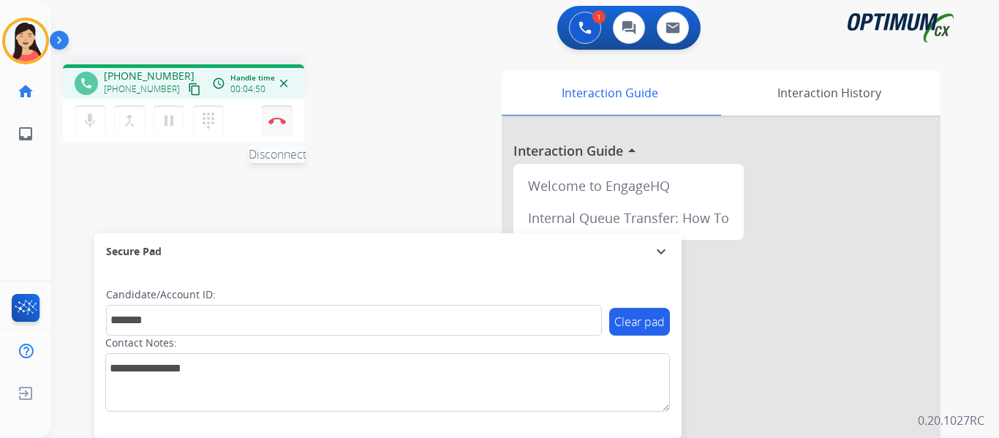
click at [277, 121] on img at bounding box center [277, 120] width 18 height 7
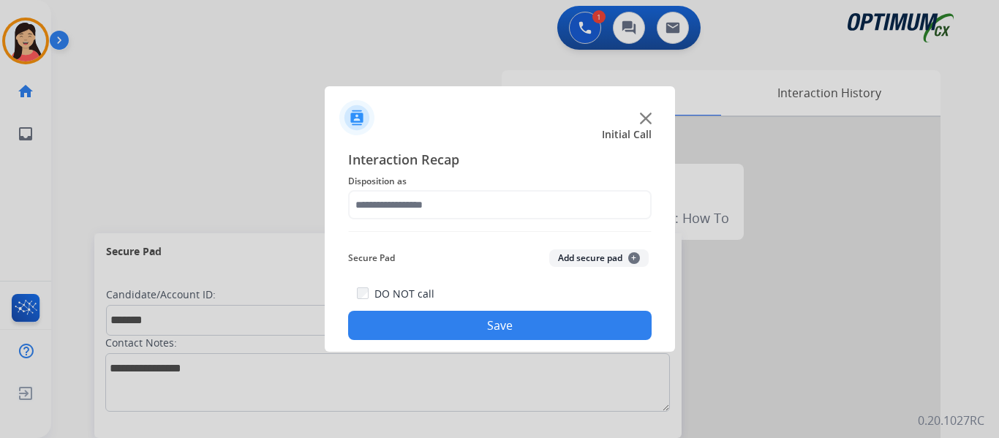
click at [583, 268] on div "Secure Pad Add secure pad +" at bounding box center [499, 257] width 303 height 29
click at [560, 249] on button "Add secure pad +" at bounding box center [598, 258] width 99 height 18
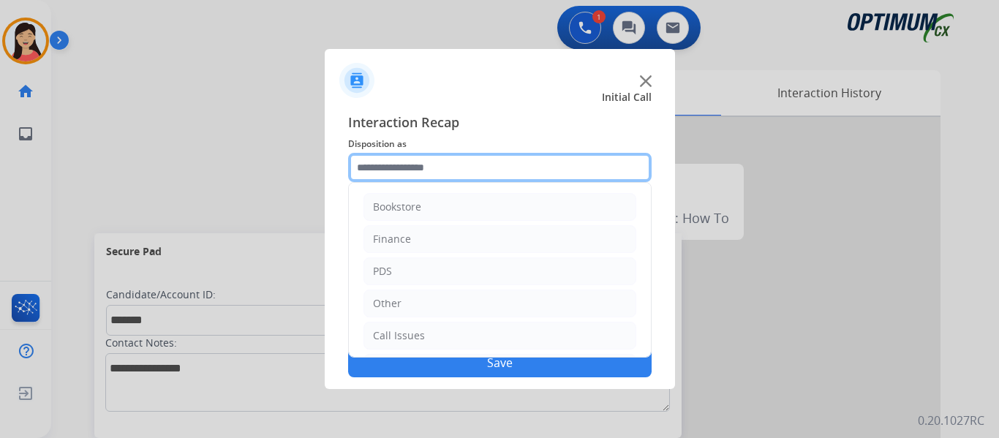
click at [480, 180] on input "text" at bounding box center [499, 167] width 303 height 29
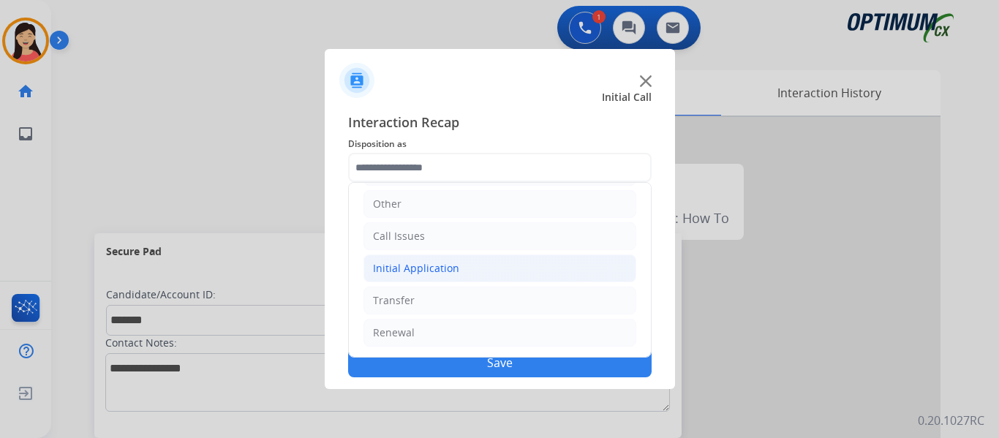
click at [419, 274] on div "Initial Application" at bounding box center [416, 268] width 86 height 15
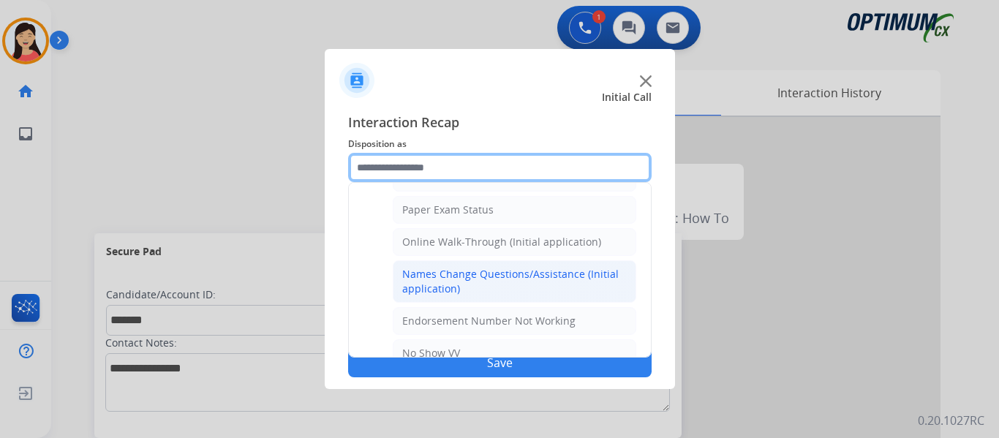
scroll to position [319, 0]
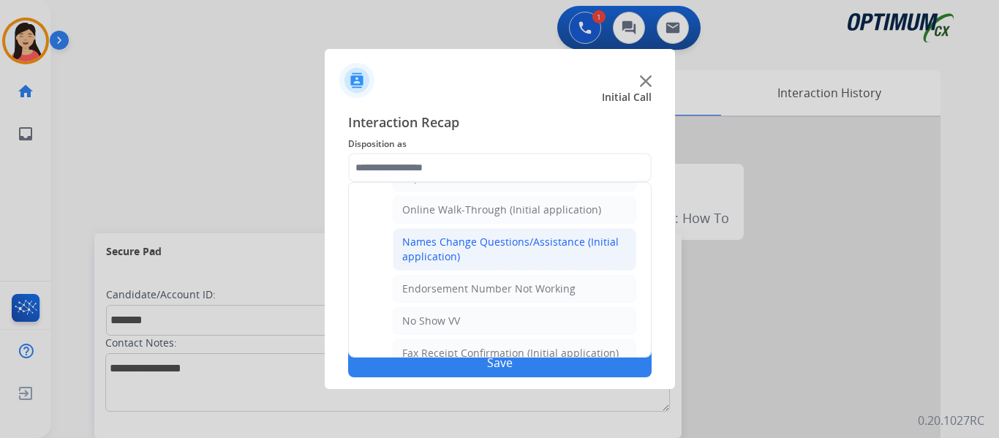
click at [499, 255] on div "Names Change Questions/Assistance (Initial application)" at bounding box center [514, 249] width 224 height 29
type input "**********"
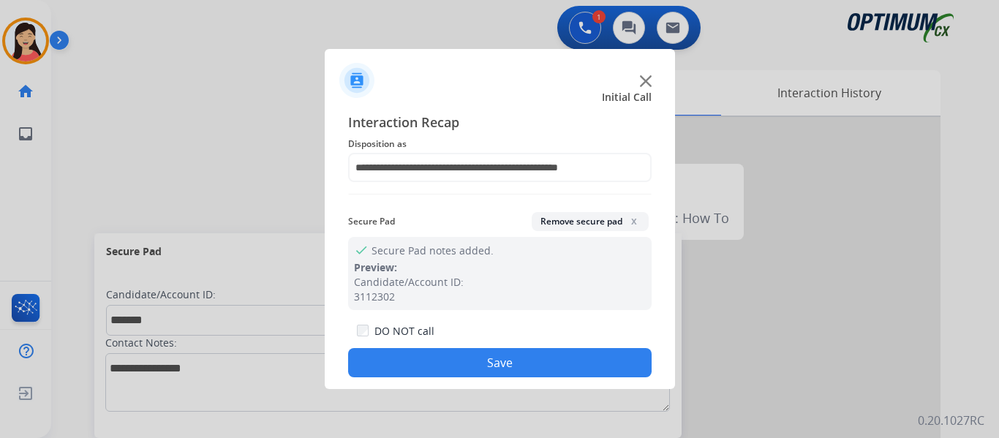
click at [537, 357] on button "Save" at bounding box center [499, 362] width 303 height 29
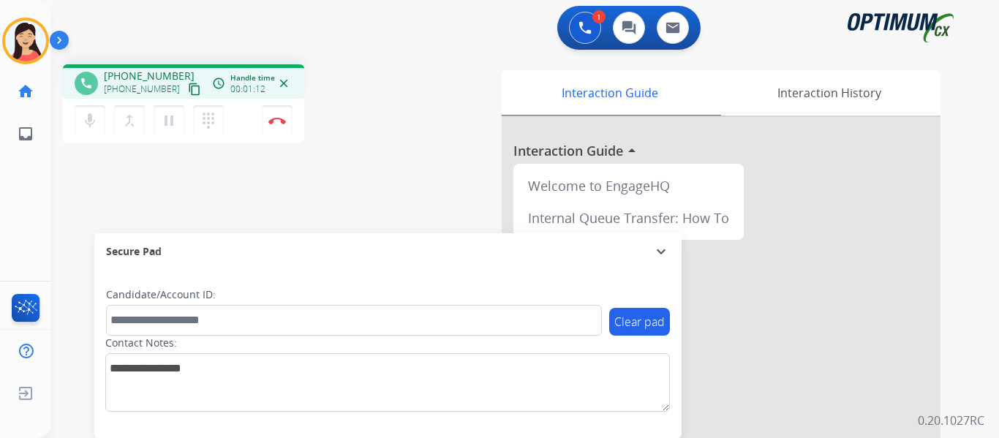
click at [186, 97] on button "content_copy" at bounding box center [195, 89] width 18 height 18
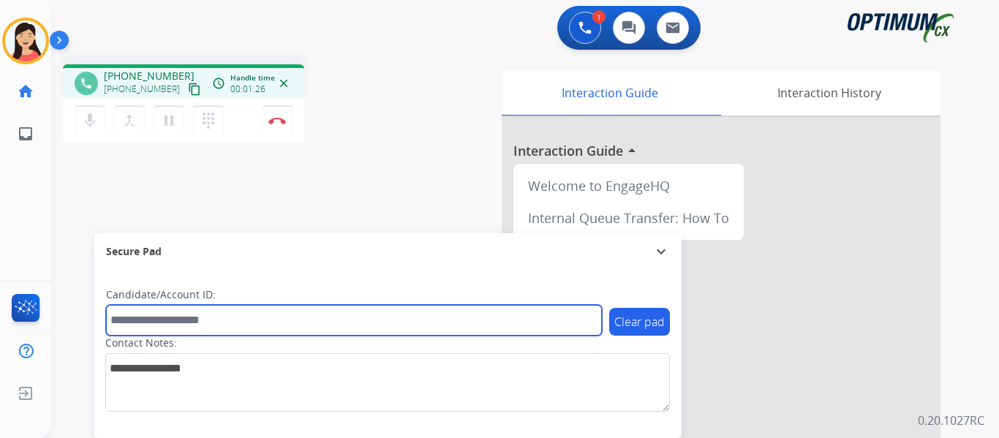
drag, startPoint x: 300, startPoint y: 320, endPoint x: 319, endPoint y: 333, distance: 23.3
click at [300, 319] on input "text" at bounding box center [354, 320] width 496 height 31
paste input "*******"
type input "*******"
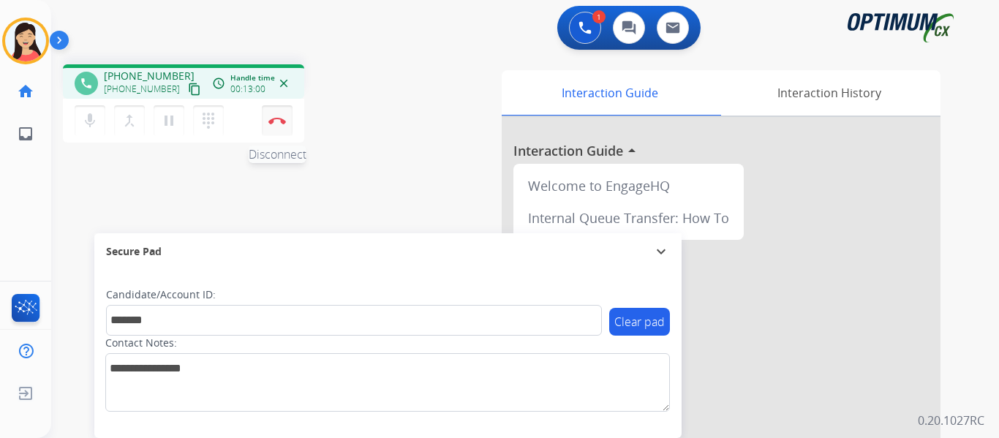
click at [273, 114] on button "Disconnect" at bounding box center [277, 120] width 31 height 31
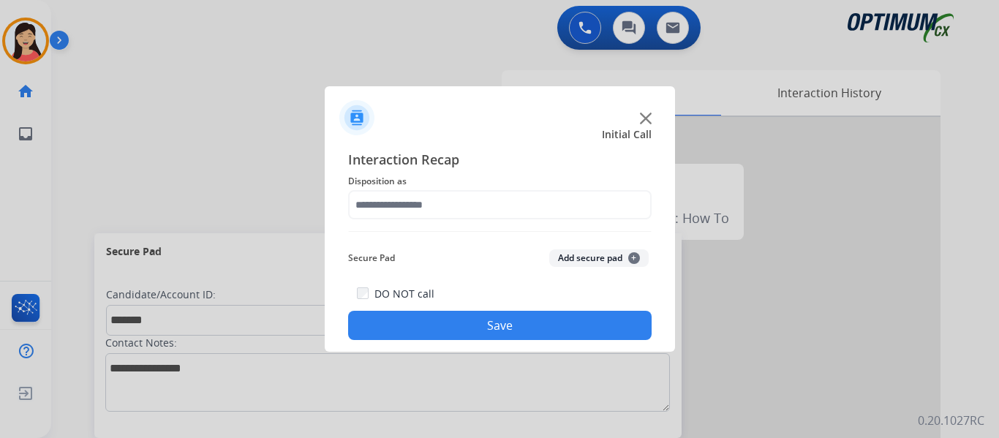
click at [599, 252] on button "Add secure pad +" at bounding box center [598, 258] width 99 height 18
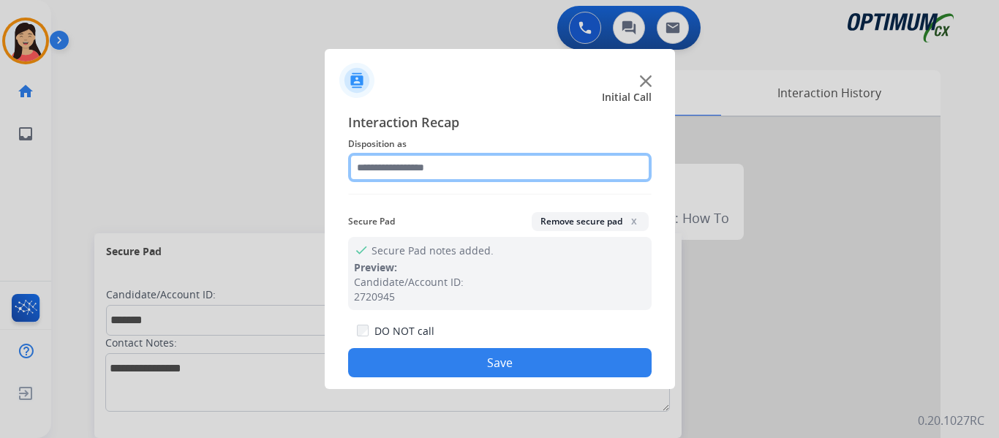
click at [448, 170] on input "text" at bounding box center [499, 167] width 303 height 29
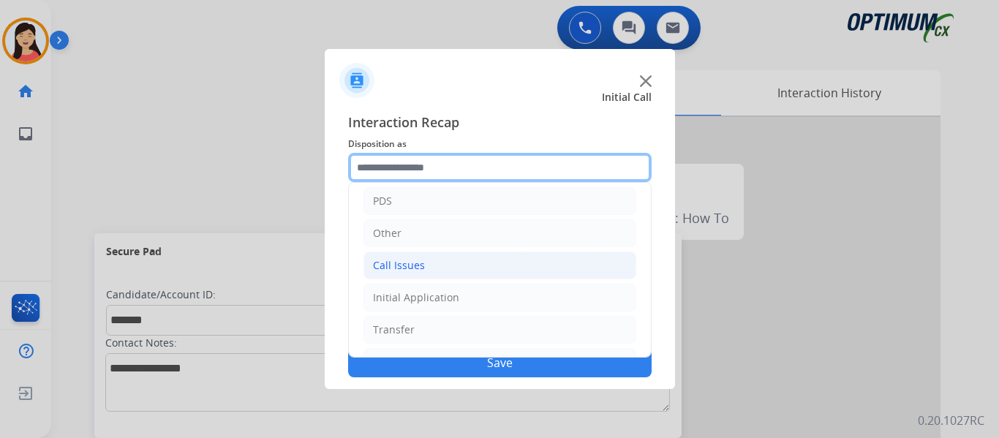
scroll to position [99, 0]
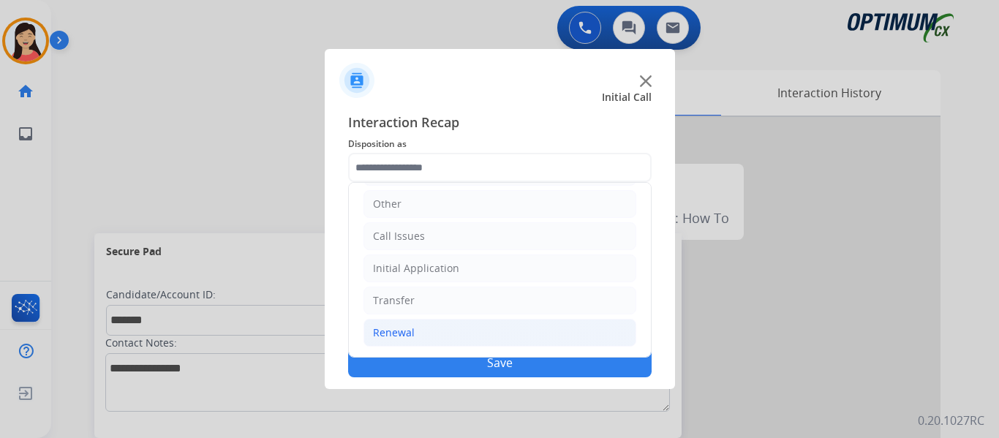
click at [374, 330] on div "Renewal" at bounding box center [394, 332] width 42 height 15
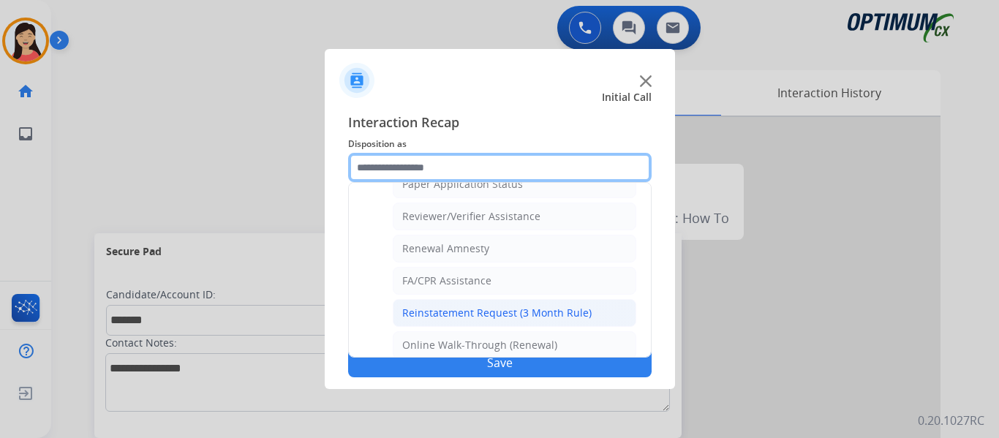
scroll to position [564, 0]
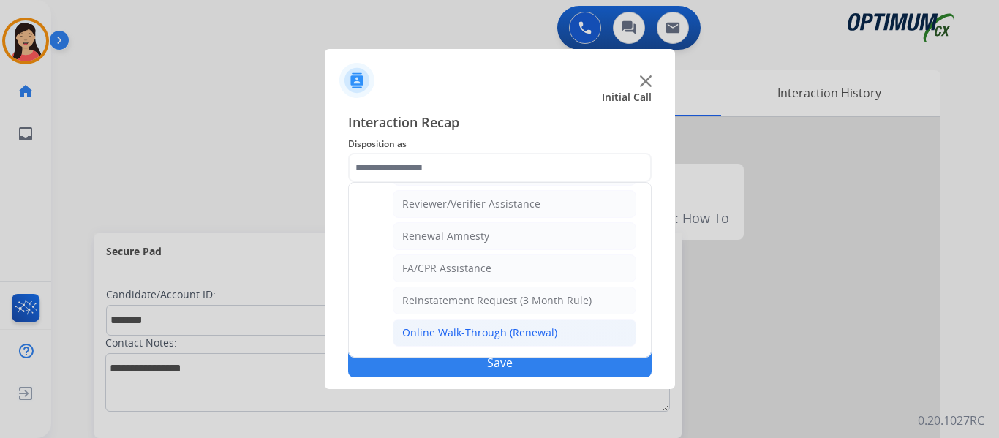
click at [510, 331] on div "Online Walk-Through (Renewal)" at bounding box center [479, 332] width 155 height 15
type input "**********"
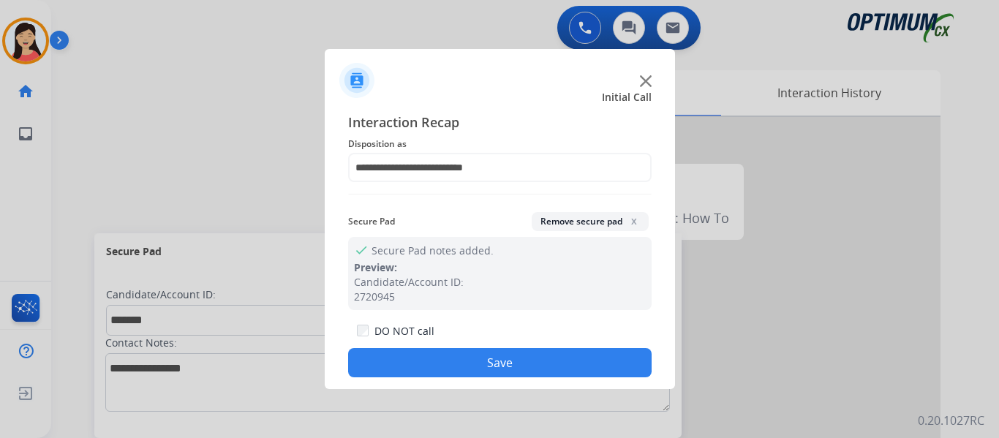
drag, startPoint x: 557, startPoint y: 366, endPoint x: 620, endPoint y: 362, distance: 63.0
click at [558, 365] on button "Save" at bounding box center [499, 362] width 303 height 29
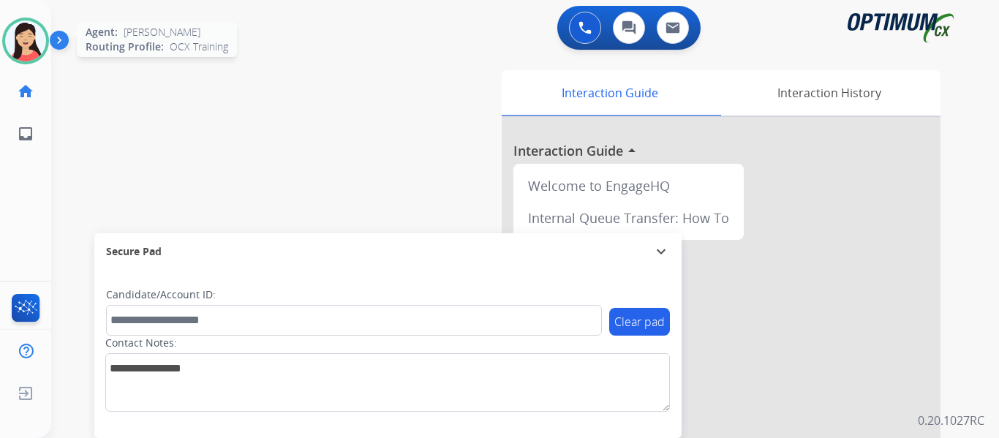
click at [39, 48] on img at bounding box center [25, 40] width 41 height 41
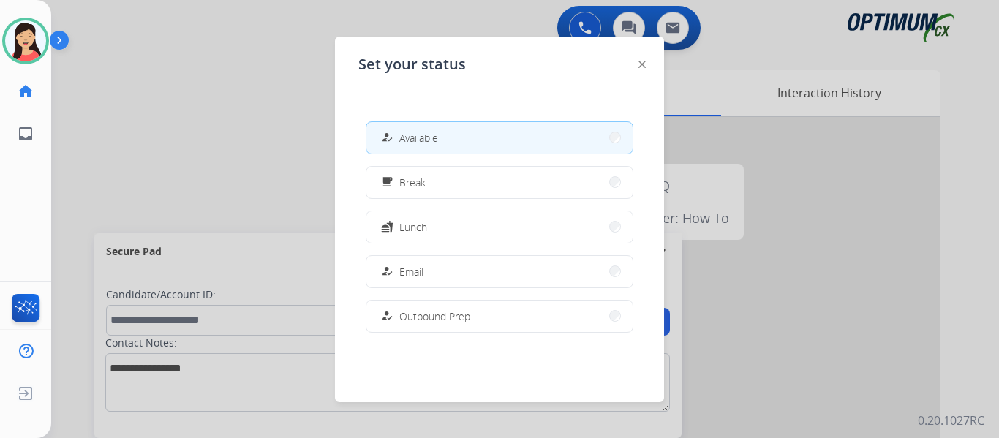
scroll to position [365, 0]
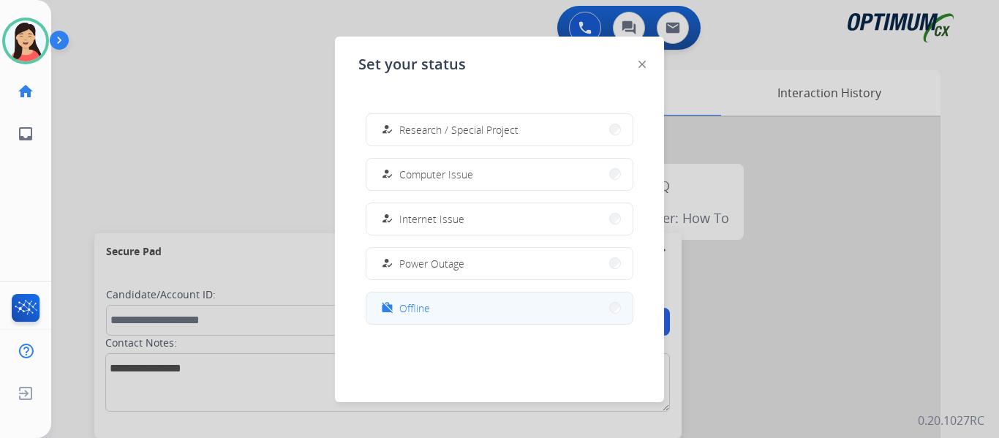
click at [521, 302] on button "work_off Offline" at bounding box center [499, 307] width 266 height 31
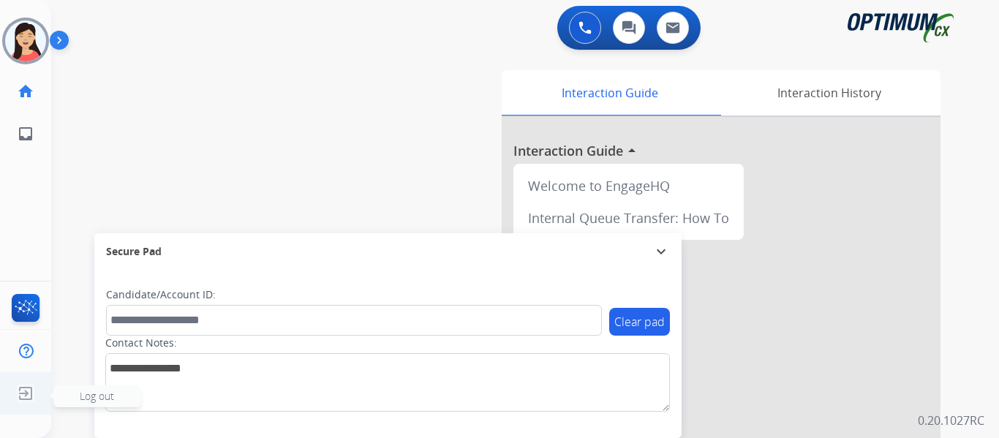
click at [32, 397] on img at bounding box center [25, 393] width 26 height 28
